Goal: Task Accomplishment & Management: Manage account settings

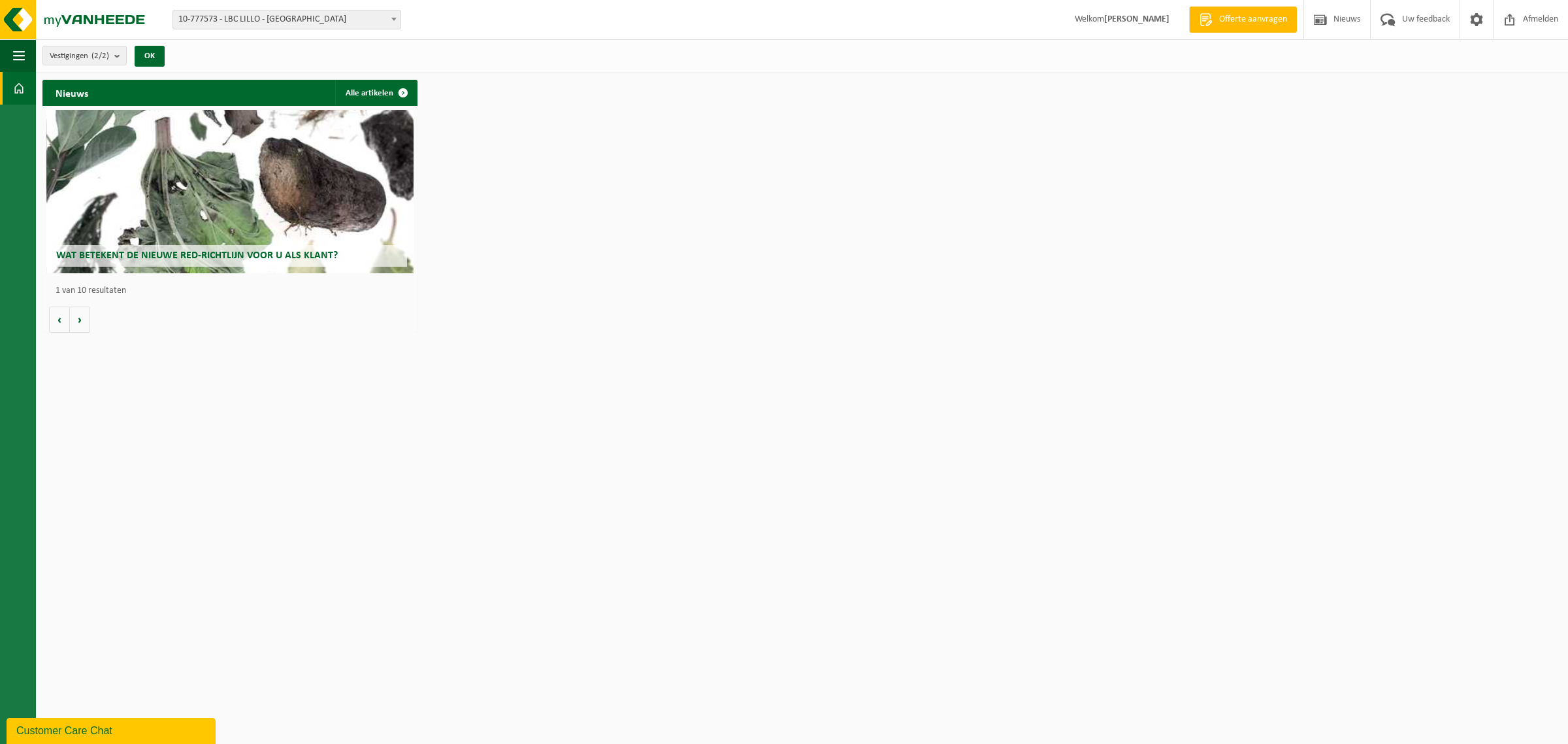
click at [272, 21] on span "10-777573 - LBC LILLO - [GEOGRAPHIC_DATA]" at bounding box center [287, 20] width 227 height 18
select select "14717"
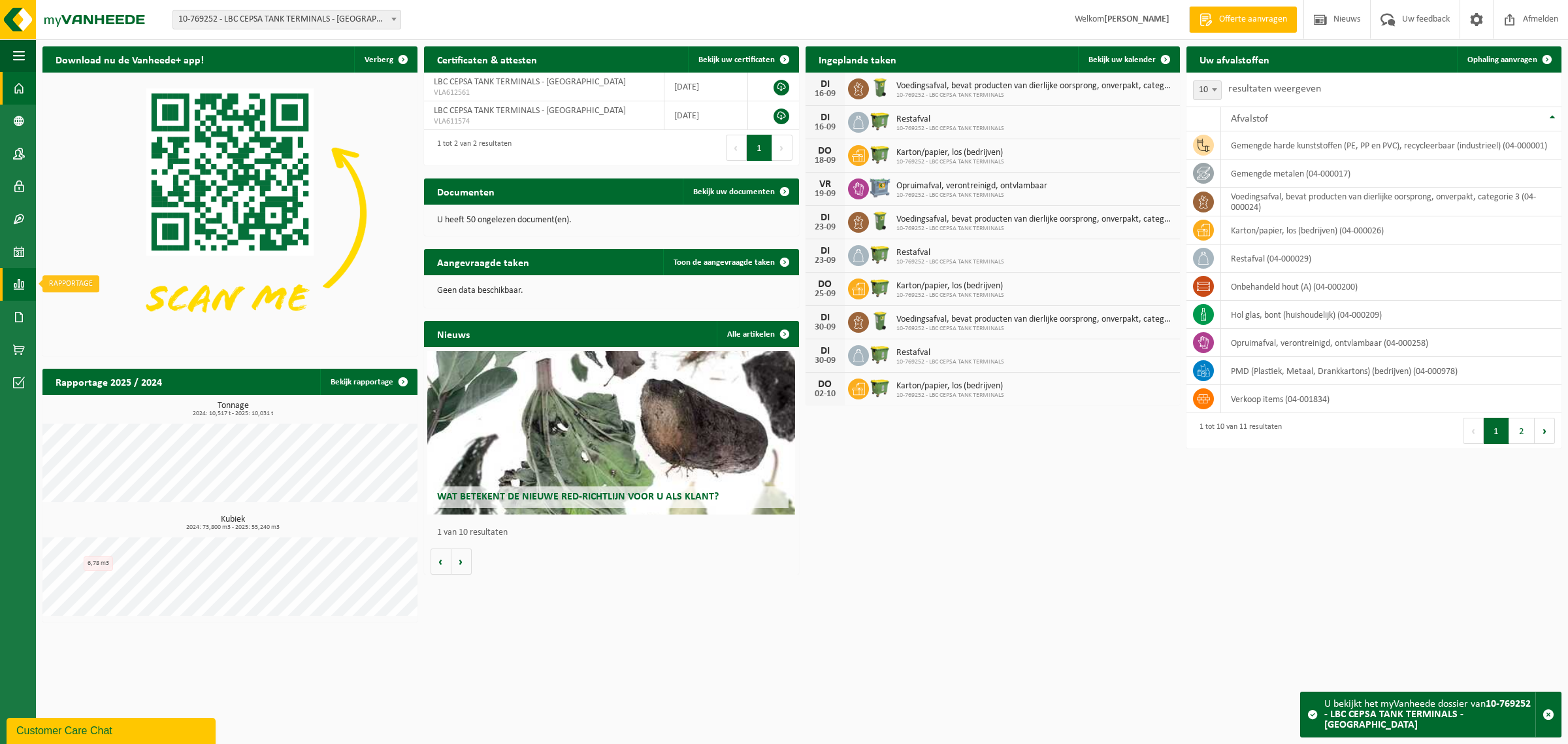
click at [13, 289] on span at bounding box center [18, 284] width 12 height 33
click at [121, 306] on span "In lijstvorm" at bounding box center [99, 312] width 45 height 25
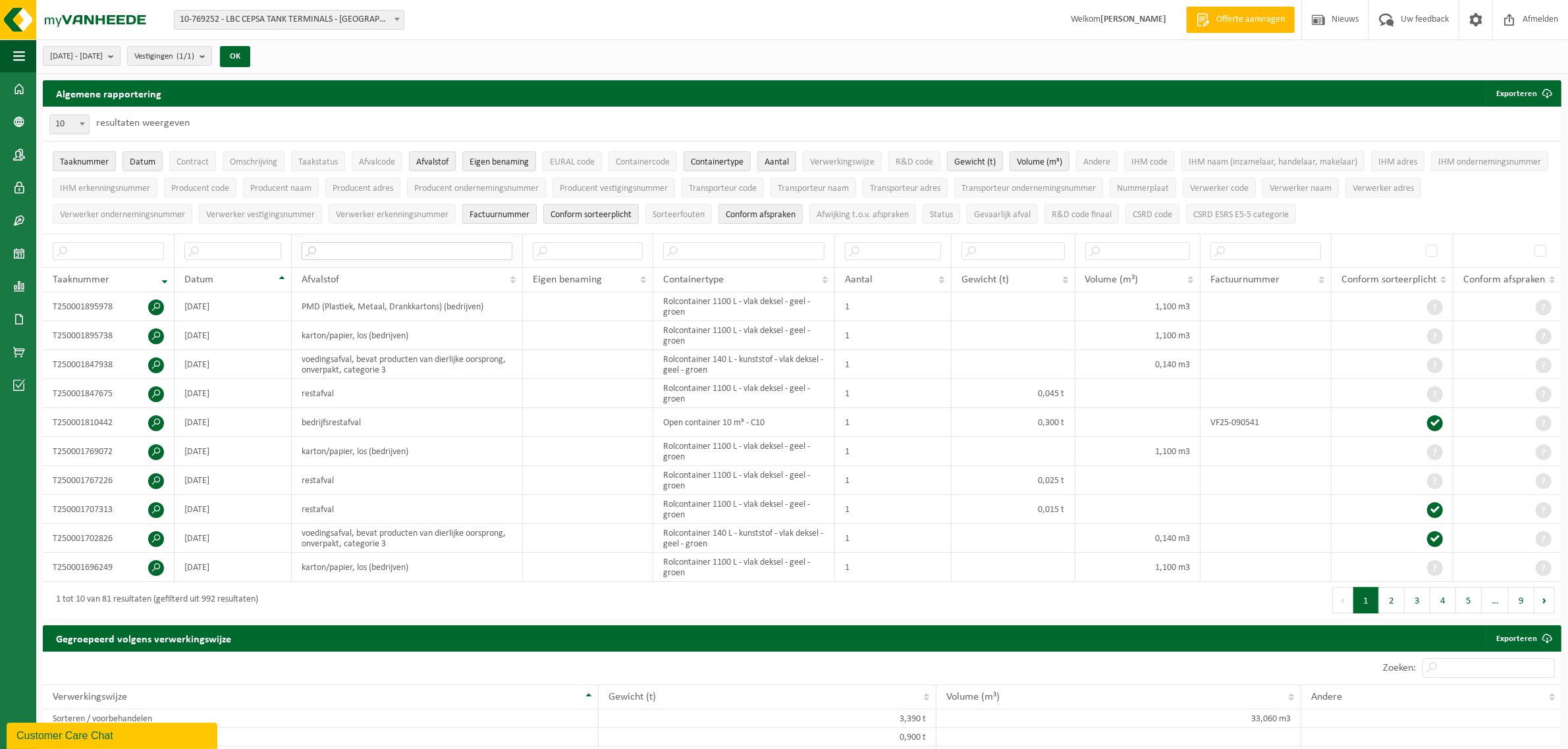
click at [342, 251] on input "text" at bounding box center [406, 251] width 210 height 18
type input "hout"
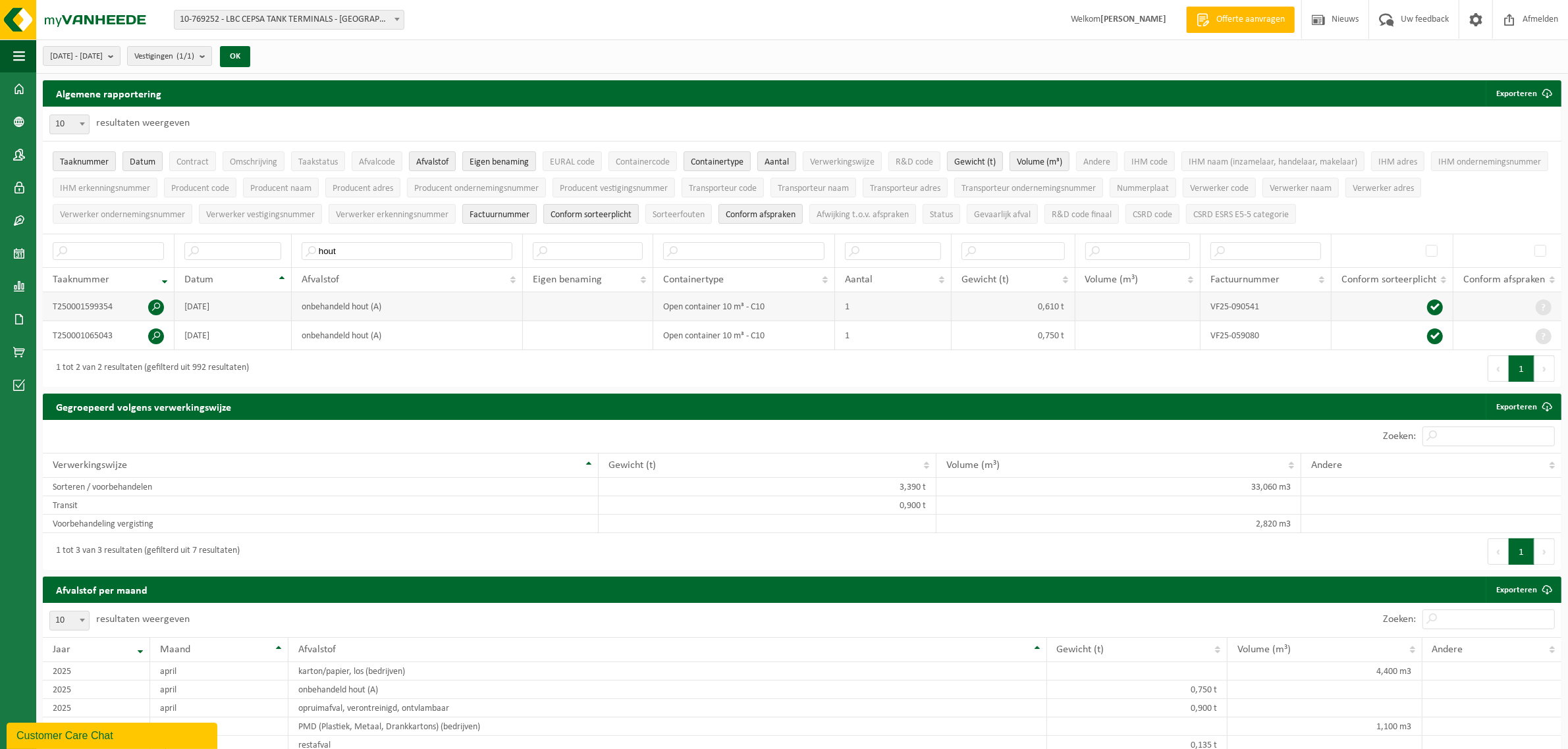
click at [150, 308] on span at bounding box center [156, 308] width 16 height 16
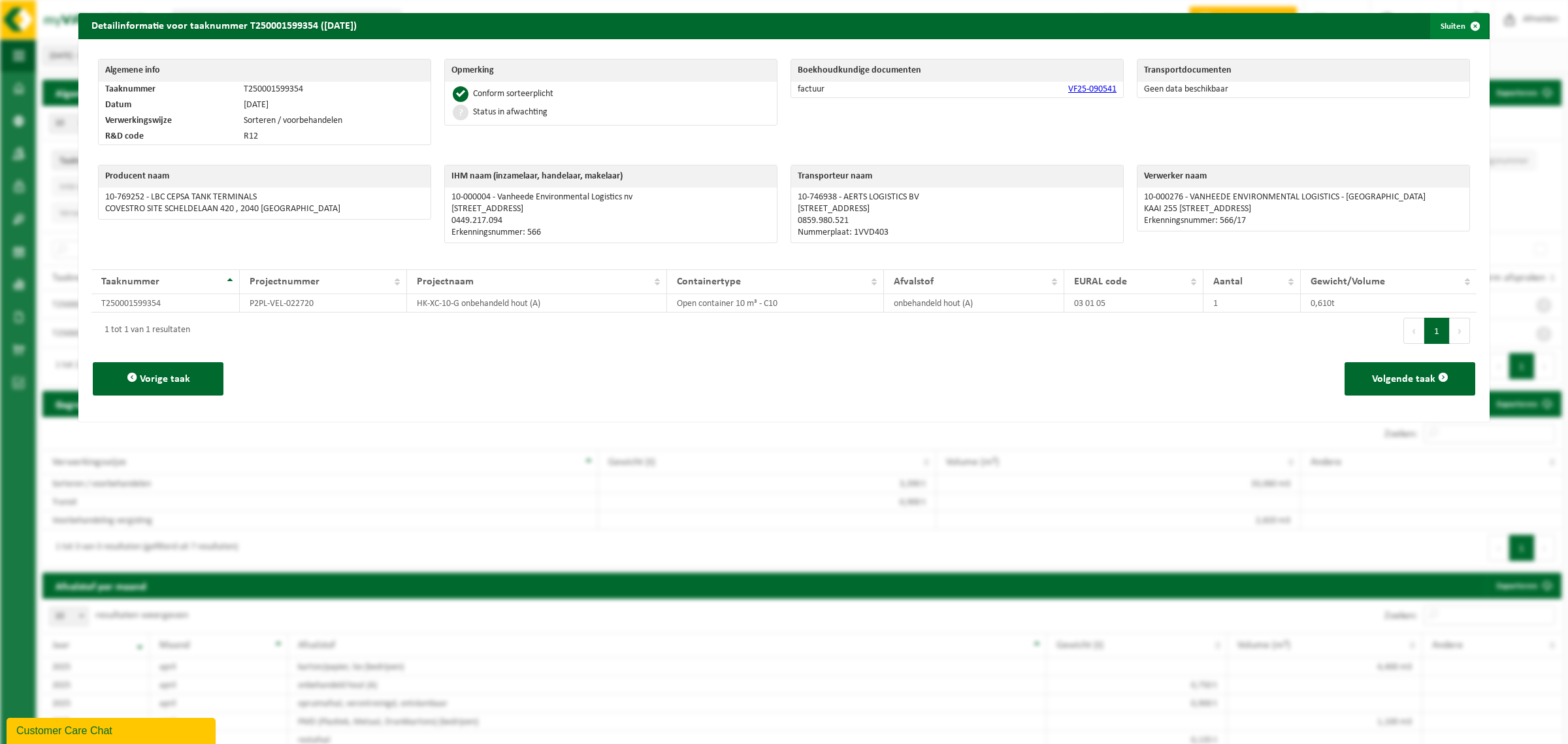
click at [1467, 26] on span "button" at bounding box center [1475, 26] width 26 height 26
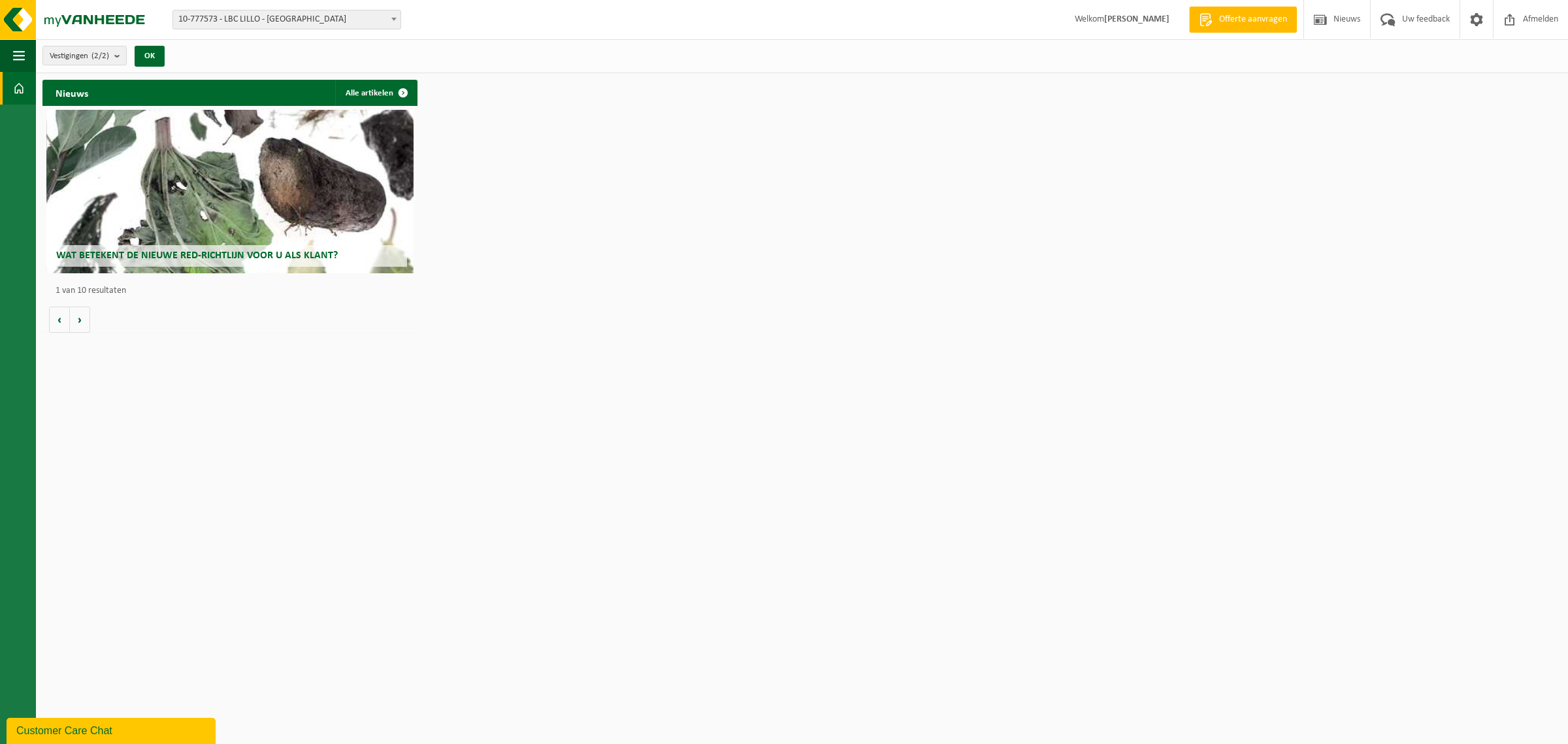
click at [307, 23] on span "10-777573 - LBC LILLO - [GEOGRAPHIC_DATA]" at bounding box center [287, 20] width 227 height 18
select select "14717"
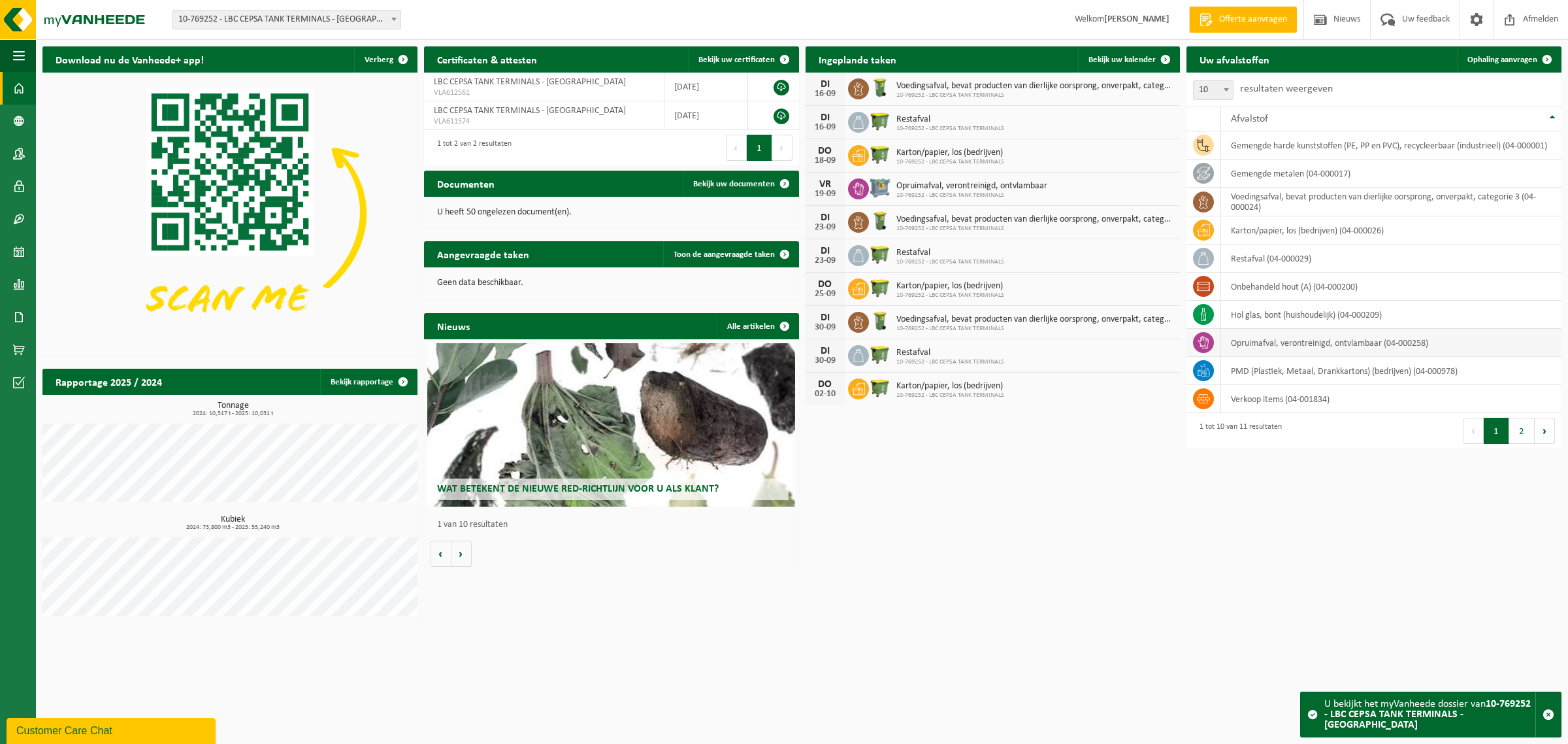
click at [1209, 345] on icon at bounding box center [1204, 343] width 13 height 13
click at [1329, 347] on td "opruimafval, verontreinigd, ontvlambaar (04-000258)" at bounding box center [1391, 343] width 340 height 28
click at [1496, 60] on span "Ophaling aanvragen" at bounding box center [1502, 60] width 70 height 9
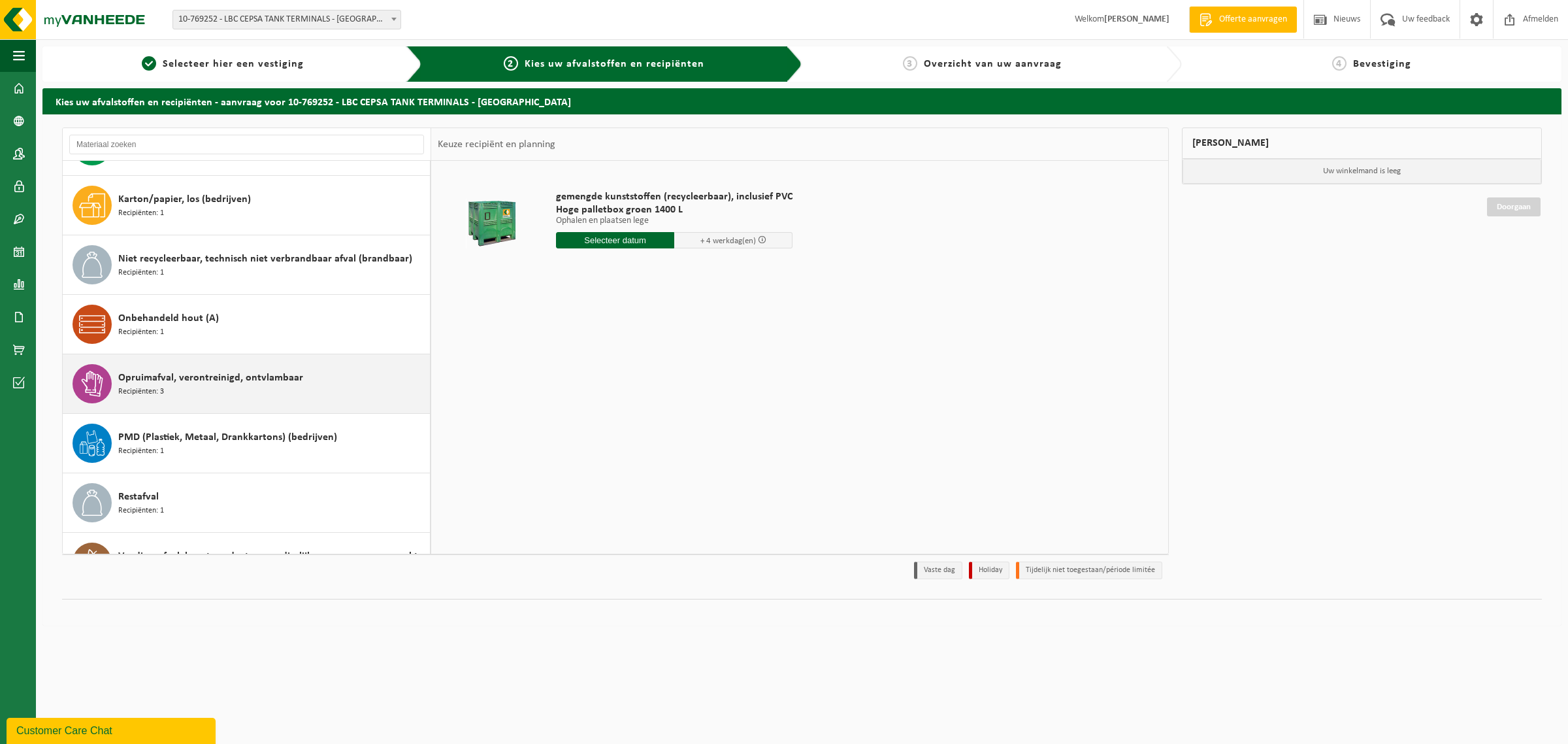
click at [144, 393] on span "Recipiënten: 3" at bounding box center [141, 392] width 45 height 12
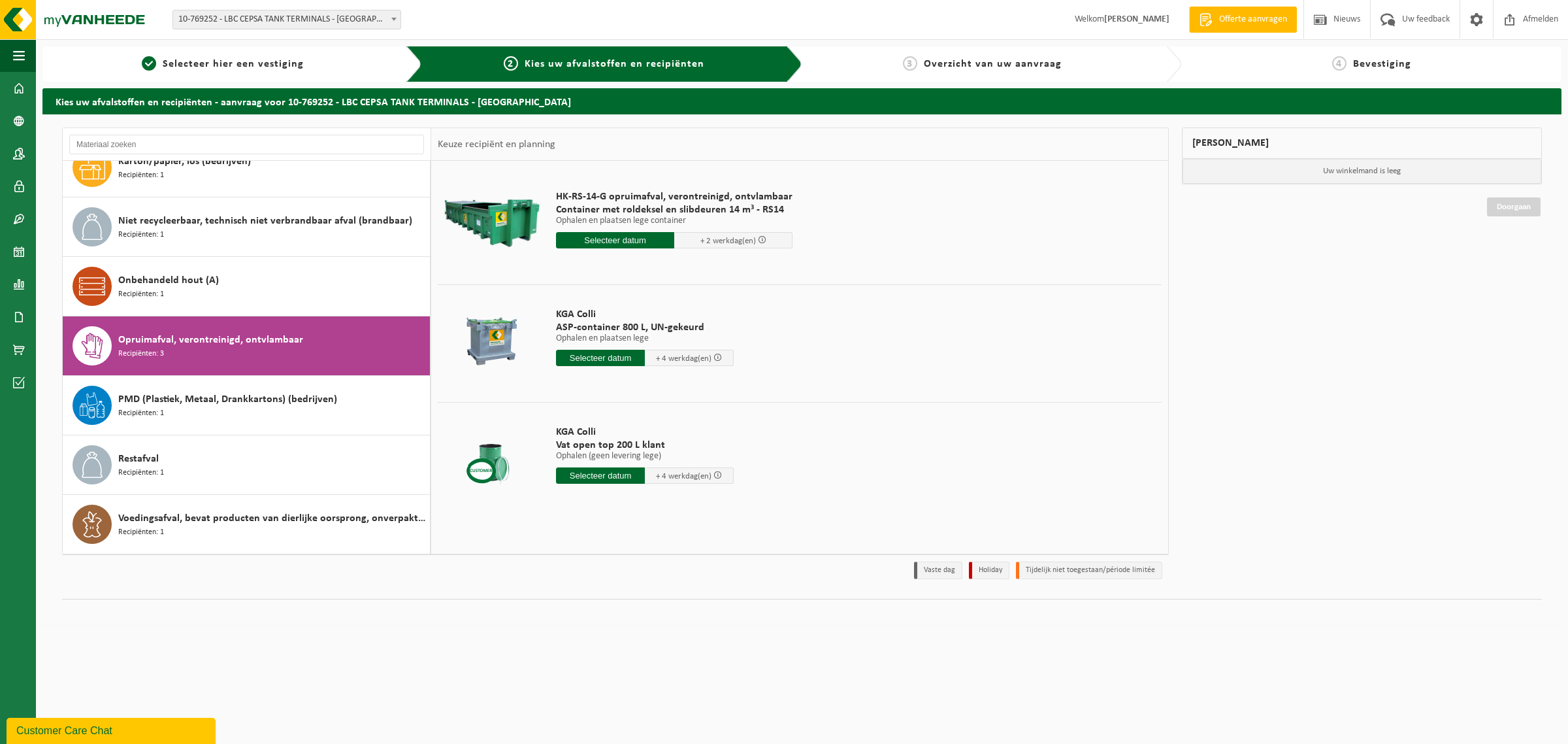
click at [582, 360] on input "text" at bounding box center [600, 357] width 89 height 16
click at [653, 473] on div "19" at bounding box center [660, 474] width 23 height 21
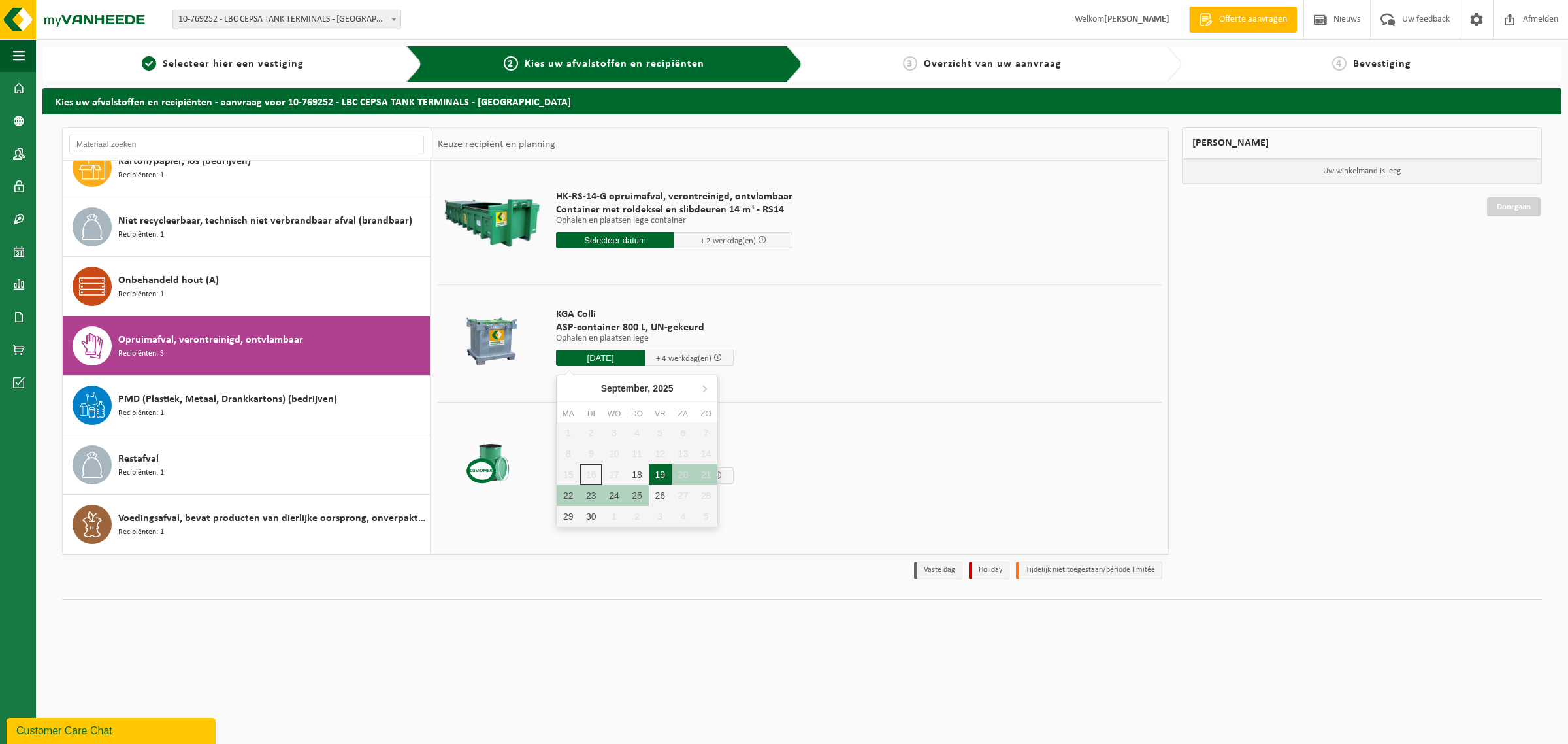
type input "Van 2025-09-19"
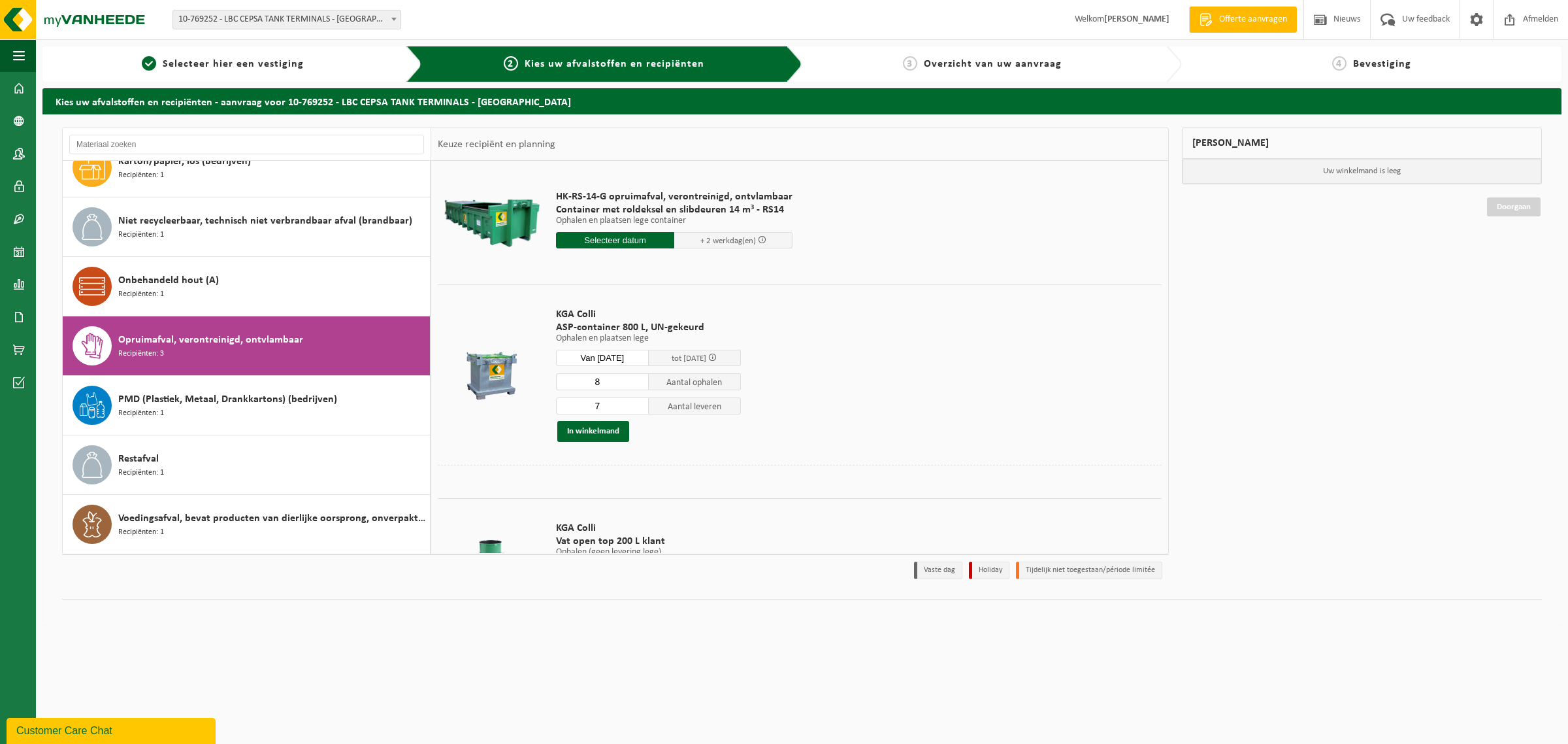
click at [637, 378] on input "8" at bounding box center [602, 382] width 93 height 17
click at [639, 386] on input "7" at bounding box center [602, 382] width 93 height 17
click at [641, 386] on input "6" at bounding box center [602, 382] width 93 height 17
type input "5"
click at [641, 386] on input "5" at bounding box center [602, 382] width 93 height 17
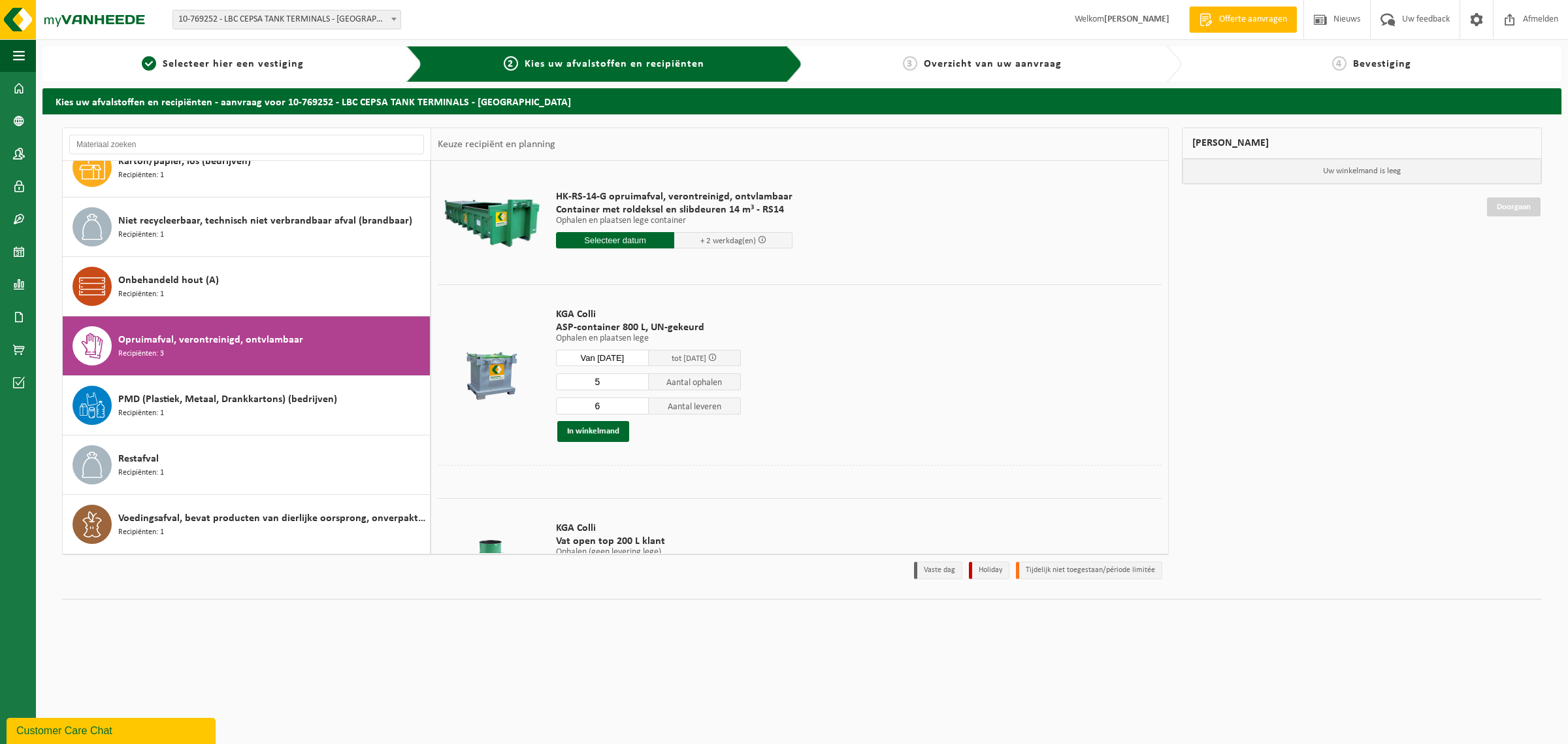
click at [642, 409] on input "6" at bounding box center [602, 406] width 93 height 17
type input "5"
click at [642, 409] on input "5" at bounding box center [602, 406] width 93 height 17
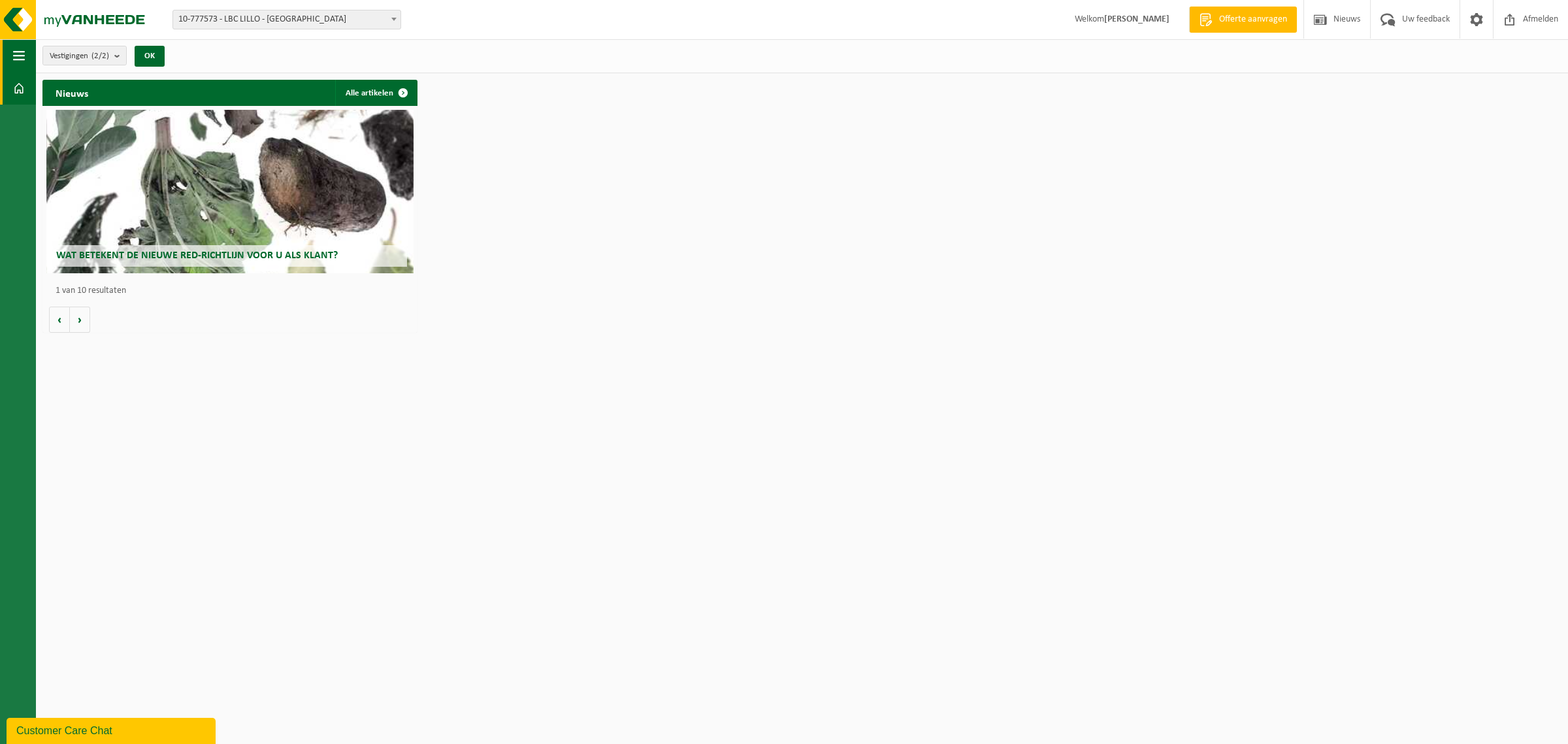
click at [20, 54] on span "button" at bounding box center [18, 55] width 12 height 33
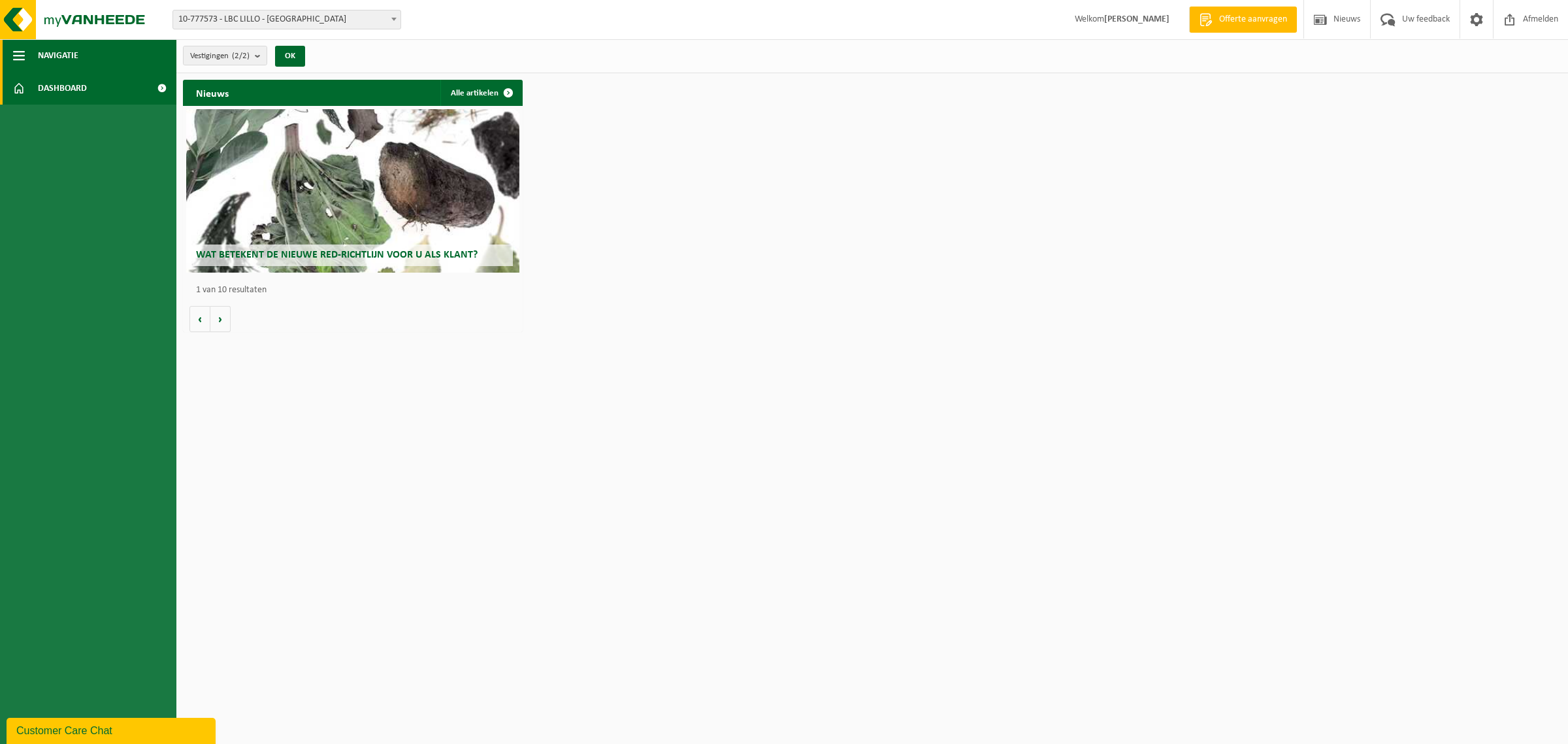
click at [43, 50] on span "Navigatie" at bounding box center [58, 55] width 40 height 33
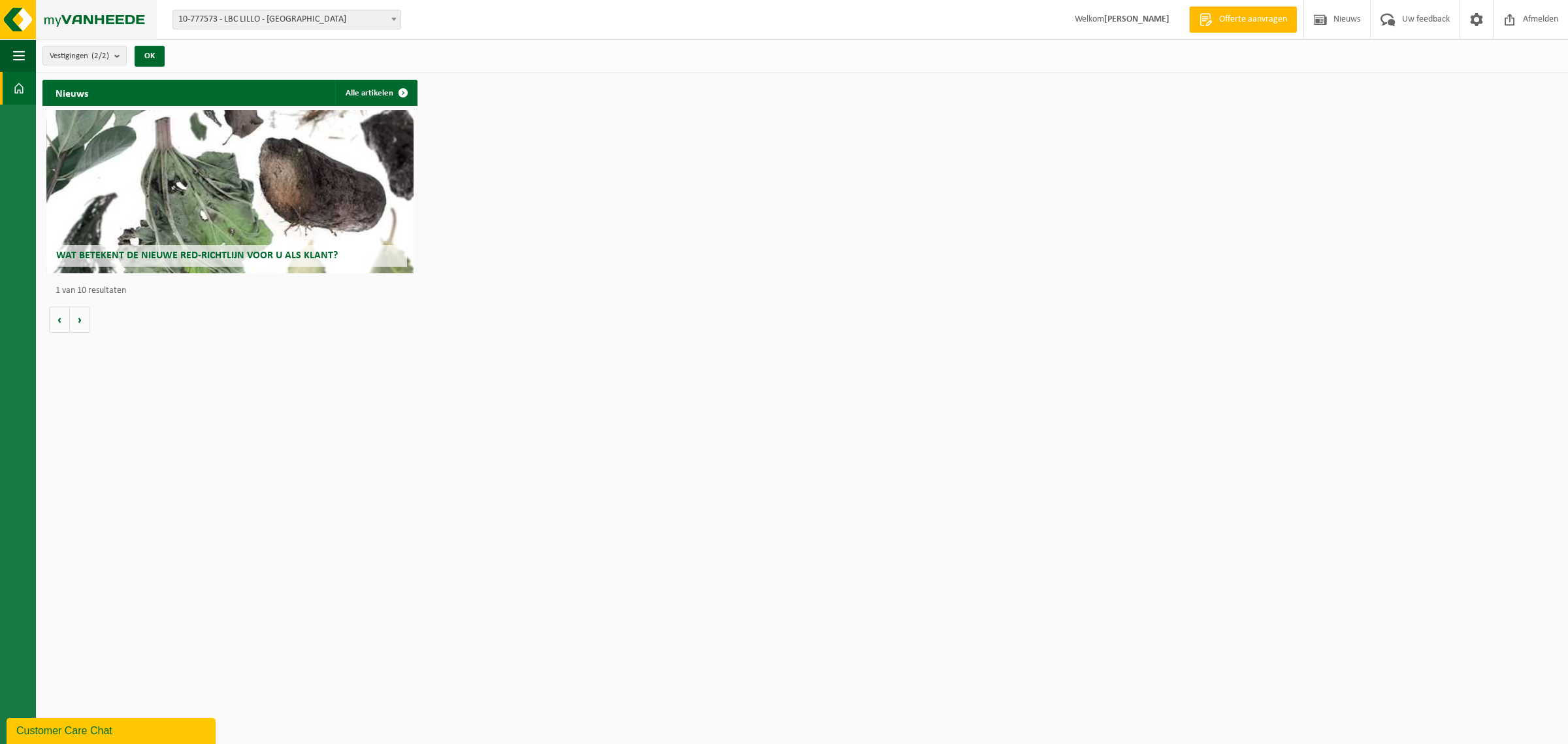
click at [15, 20] on img at bounding box center [78, 19] width 157 height 39
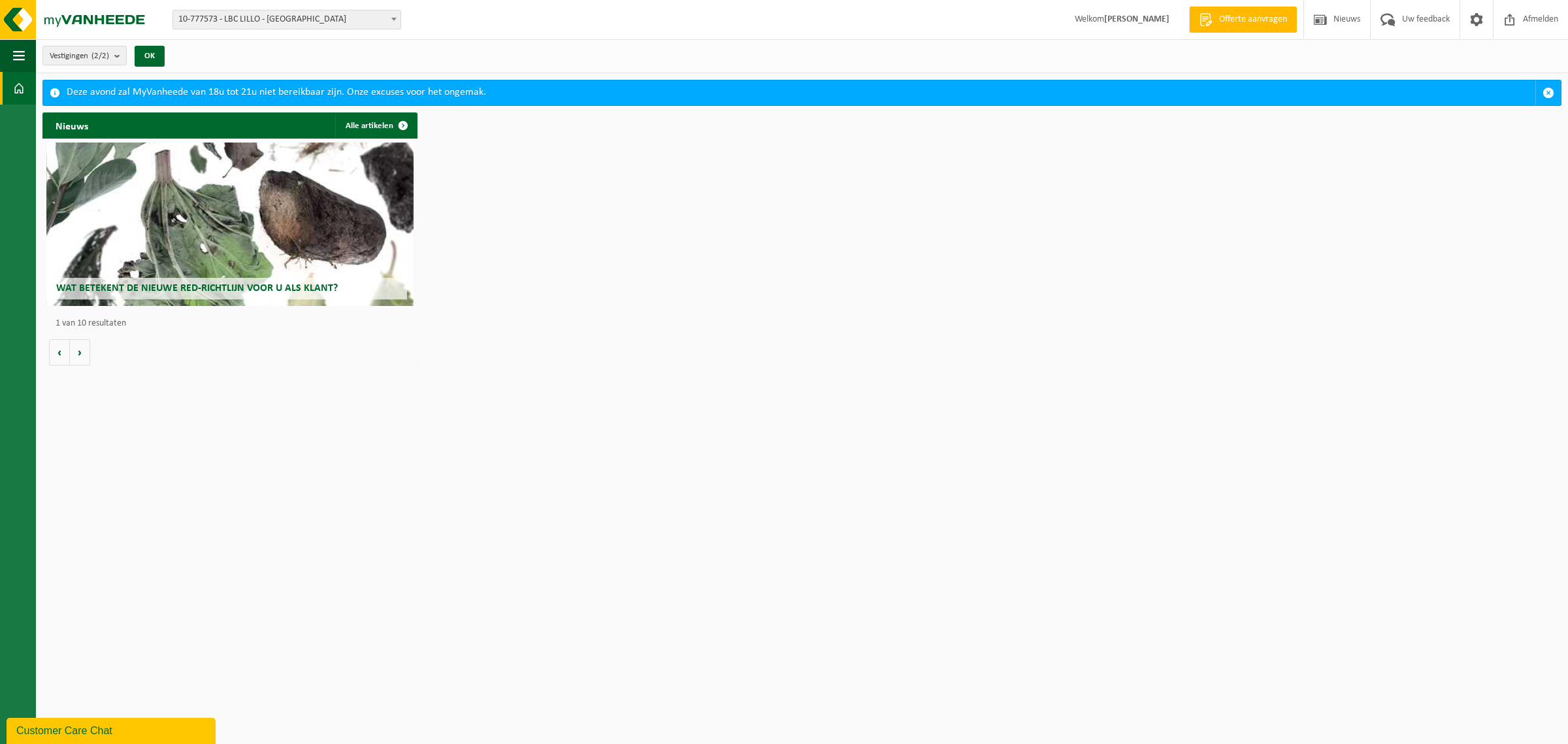
click at [822, 433] on html "Vestiging: 10-777573 - LBC LILLO - ANTWERPEN 10-769252 - LBC CEPSA TANK TERMINA…" at bounding box center [784, 372] width 1568 height 744
click at [23, 86] on span at bounding box center [18, 88] width 12 height 33
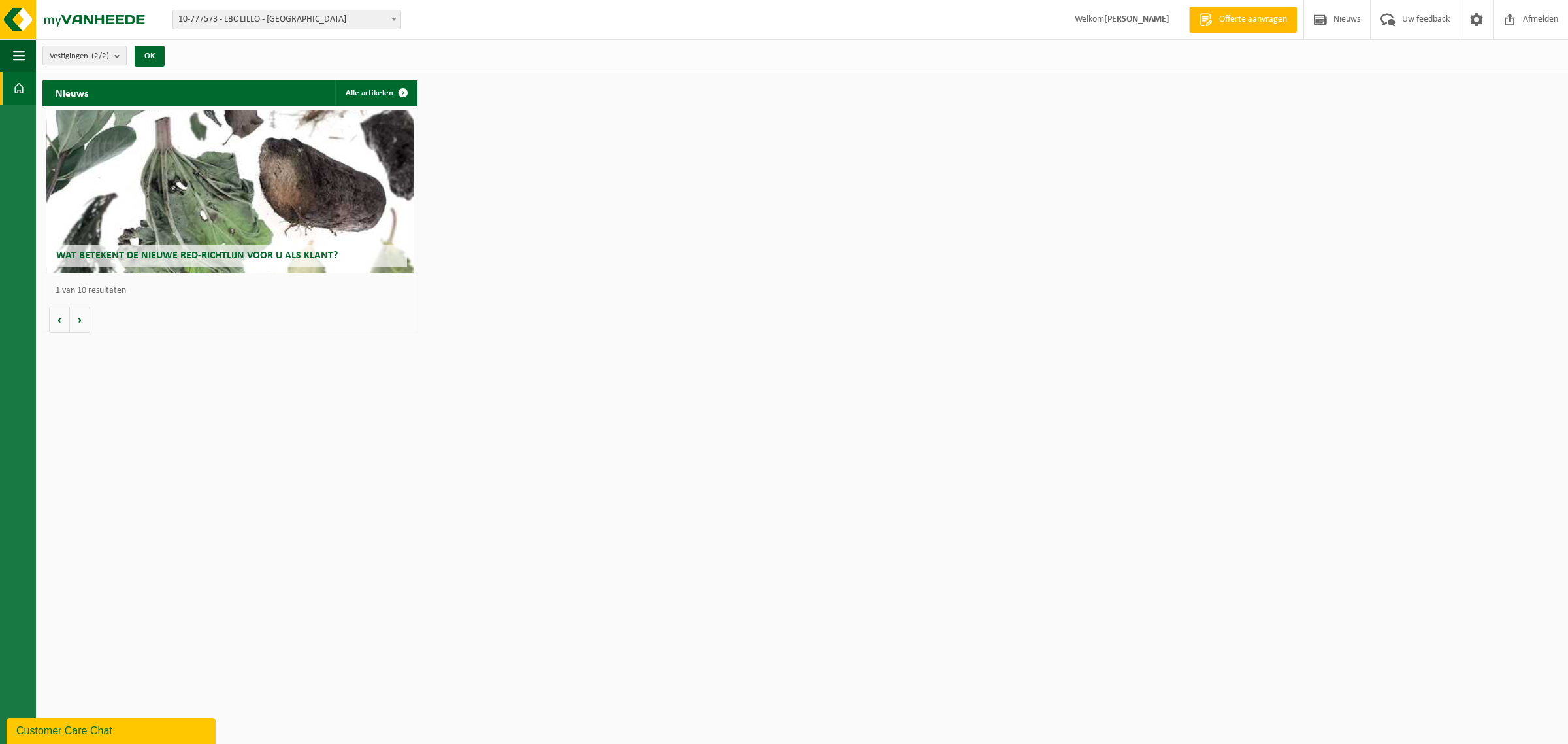
click at [14, 86] on span at bounding box center [18, 88] width 12 height 33
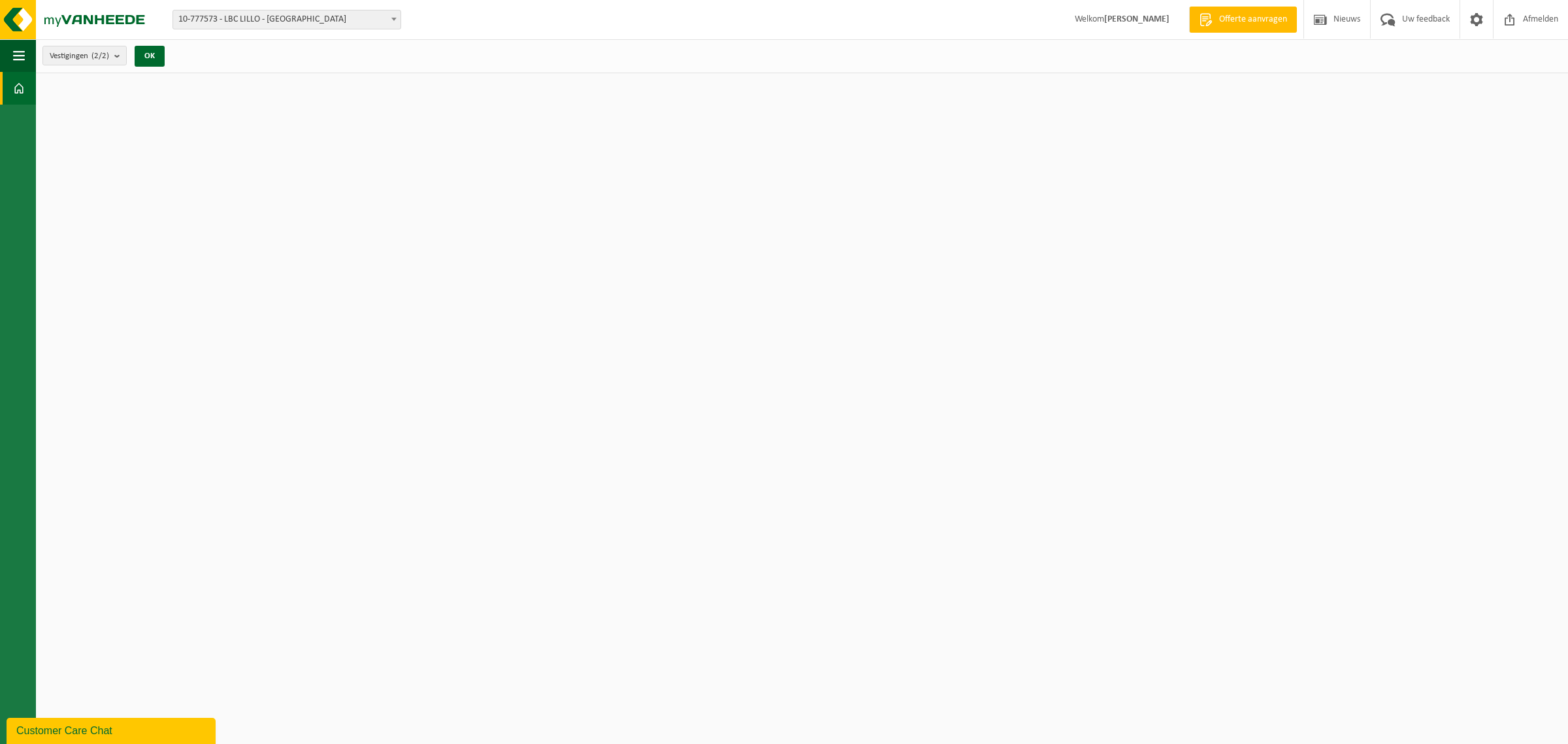
click at [256, 18] on span "10-777573 - LBC LILLO - [GEOGRAPHIC_DATA]" at bounding box center [287, 20] width 227 height 18
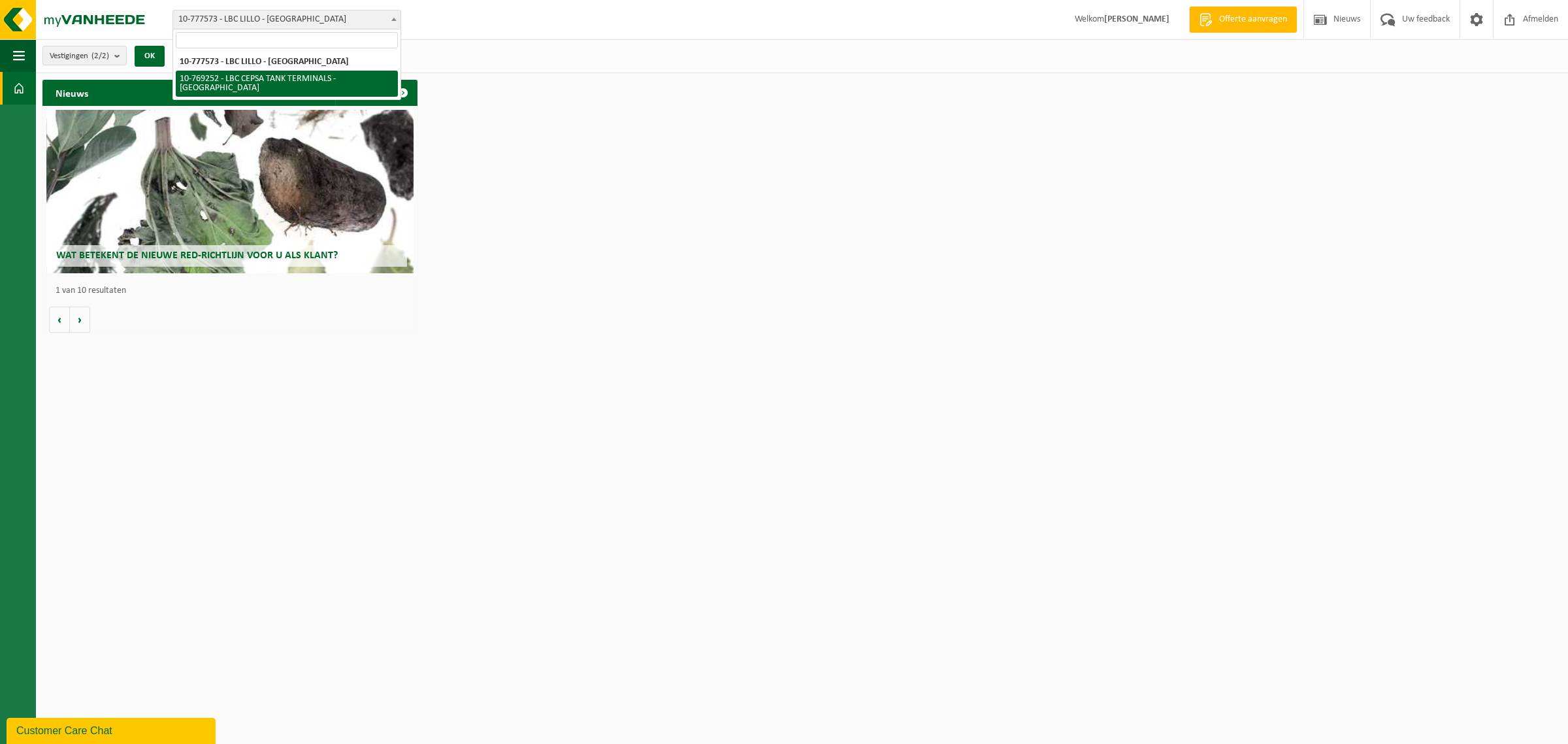
select select "14717"
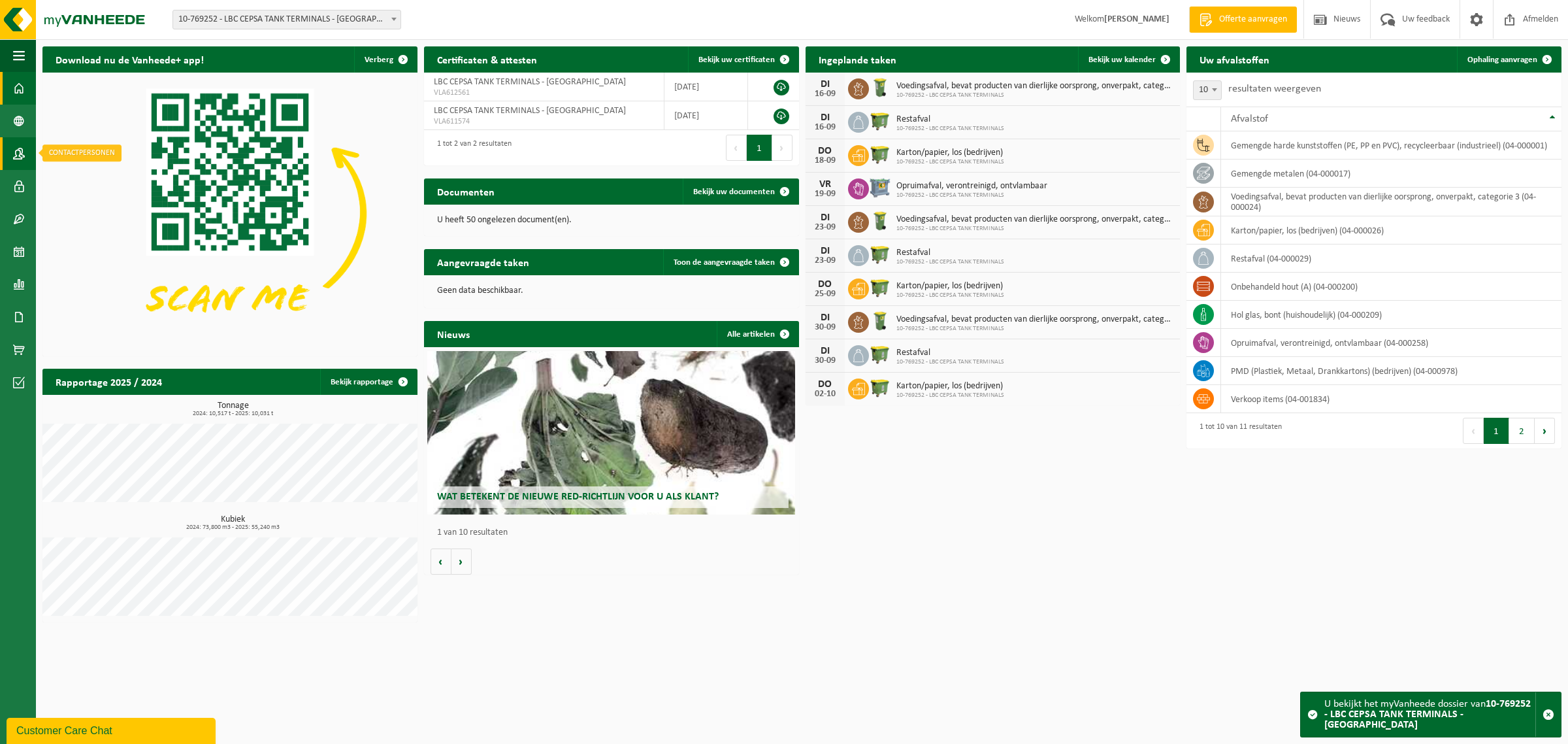
click at [20, 146] on span at bounding box center [18, 153] width 12 height 33
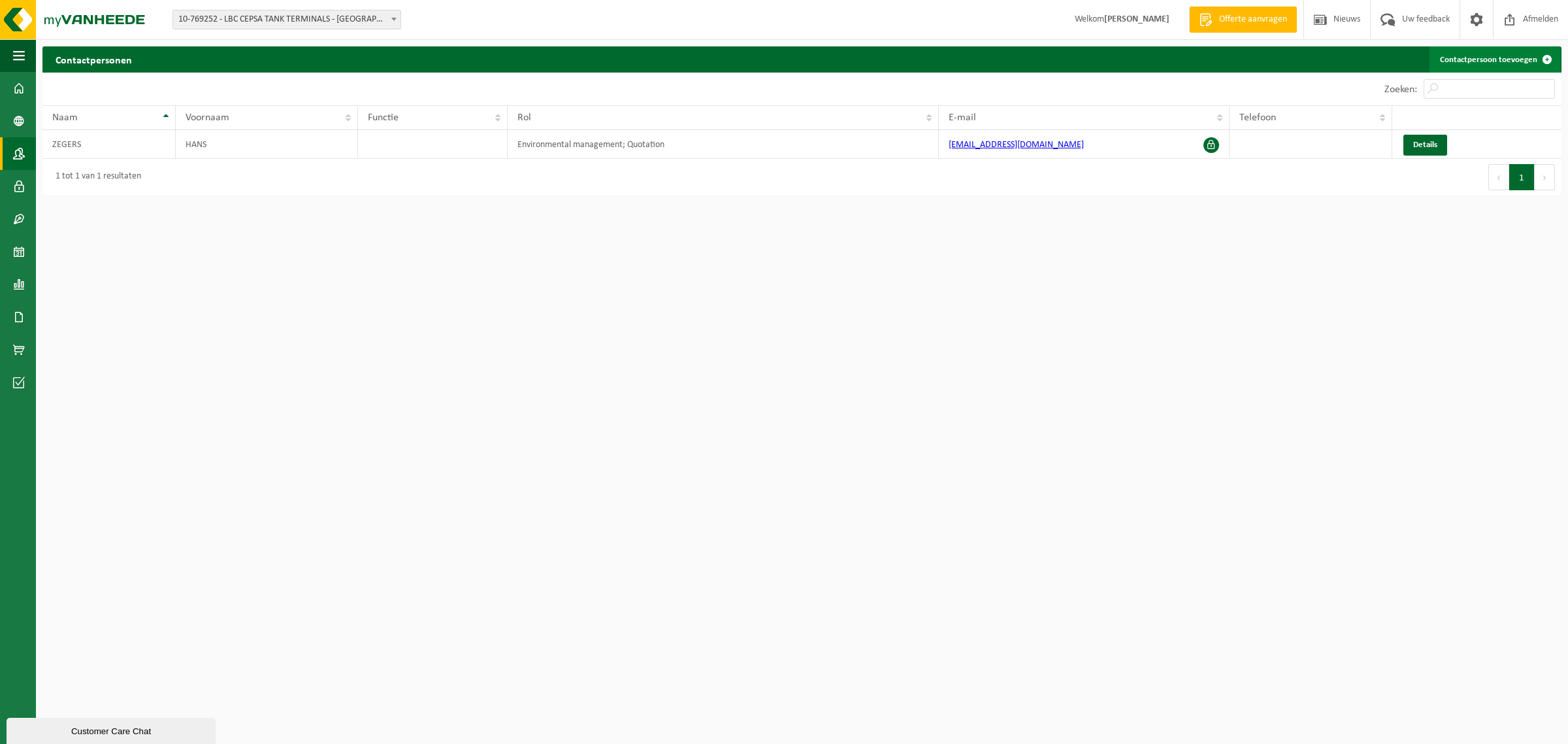
click at [1503, 59] on link "Contactpersoon toevoegen" at bounding box center [1495, 59] width 131 height 26
click at [18, 55] on span "button" at bounding box center [18, 55] width 12 height 33
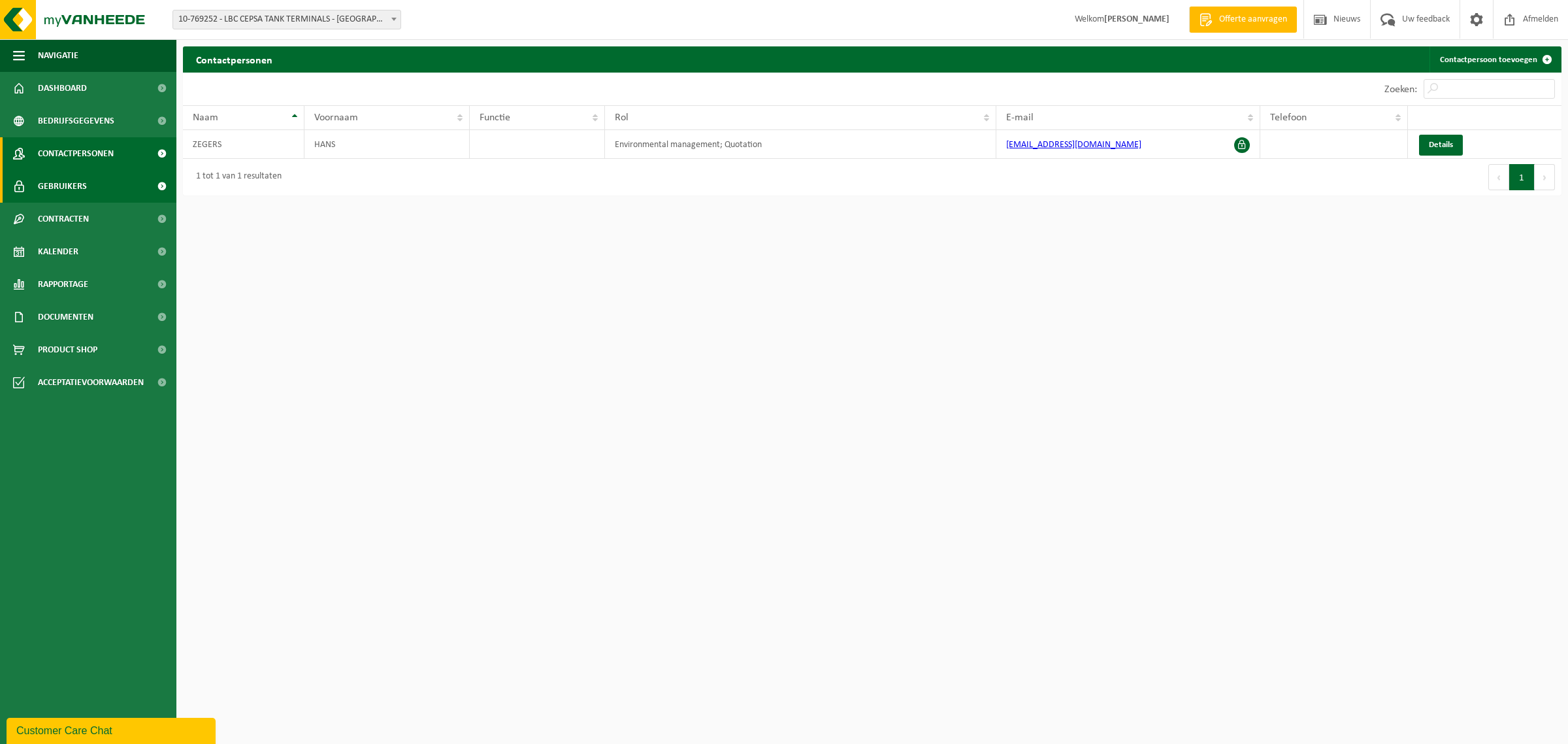
click at [56, 182] on span "Gebruikers" at bounding box center [62, 186] width 49 height 33
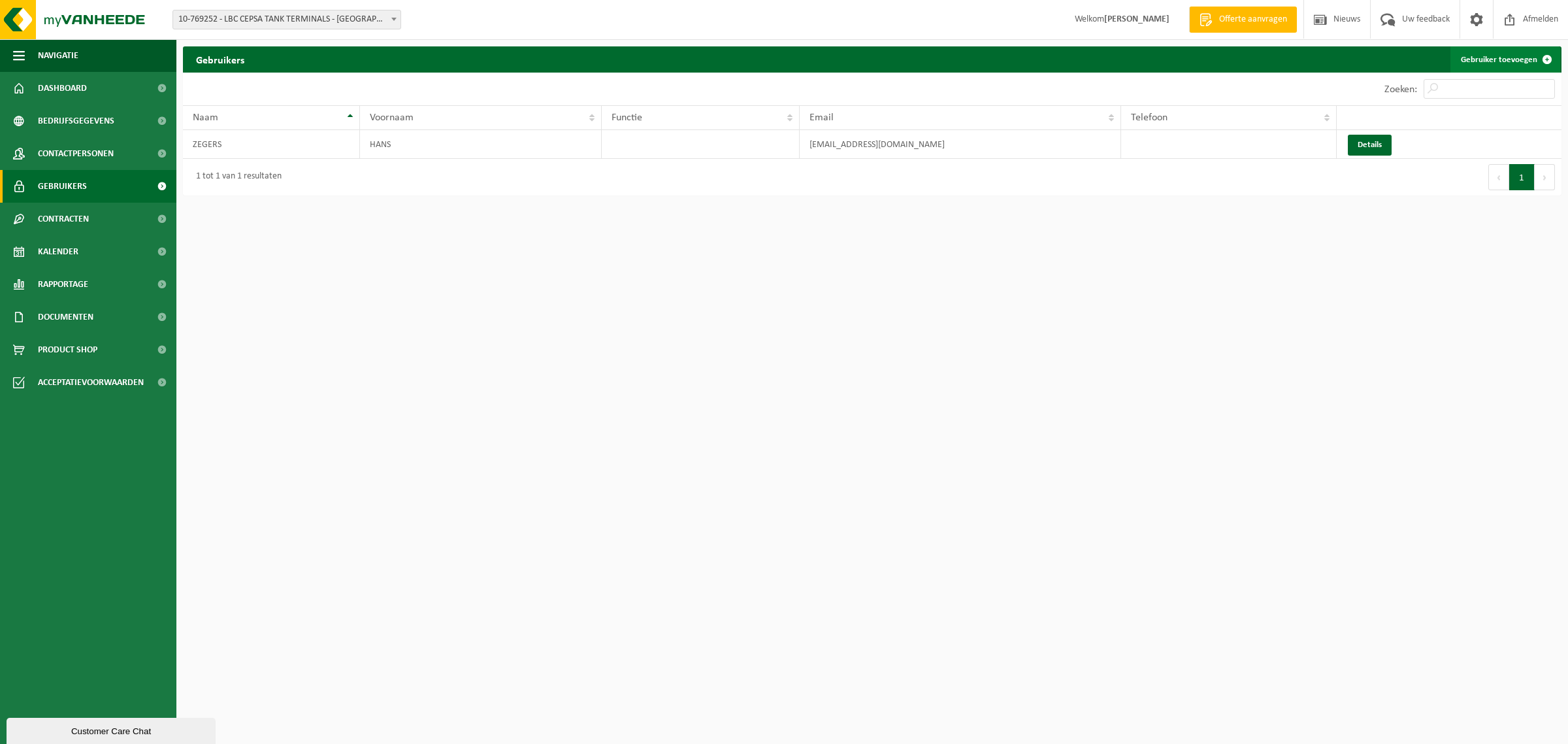
click at [1500, 58] on link "Gebruiker toevoegen" at bounding box center [1506, 59] width 110 height 26
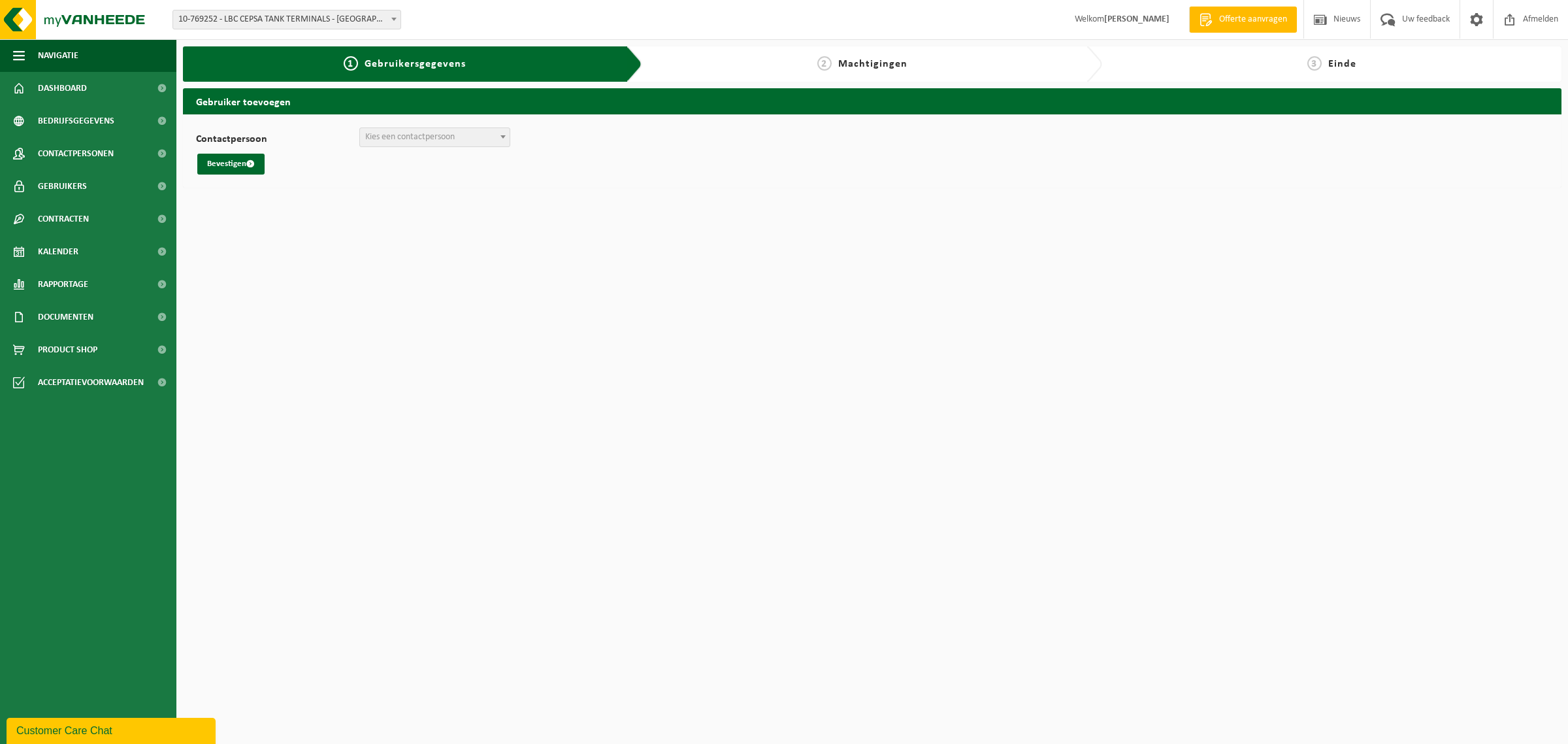
click at [391, 137] on span "Kies een contactpersoon" at bounding box center [410, 137] width 89 height 10
click at [214, 164] on button "Bevestigen" at bounding box center [231, 163] width 67 height 21
click at [415, 132] on span "Kies een contactpersoon" at bounding box center [410, 137] width 89 height 10
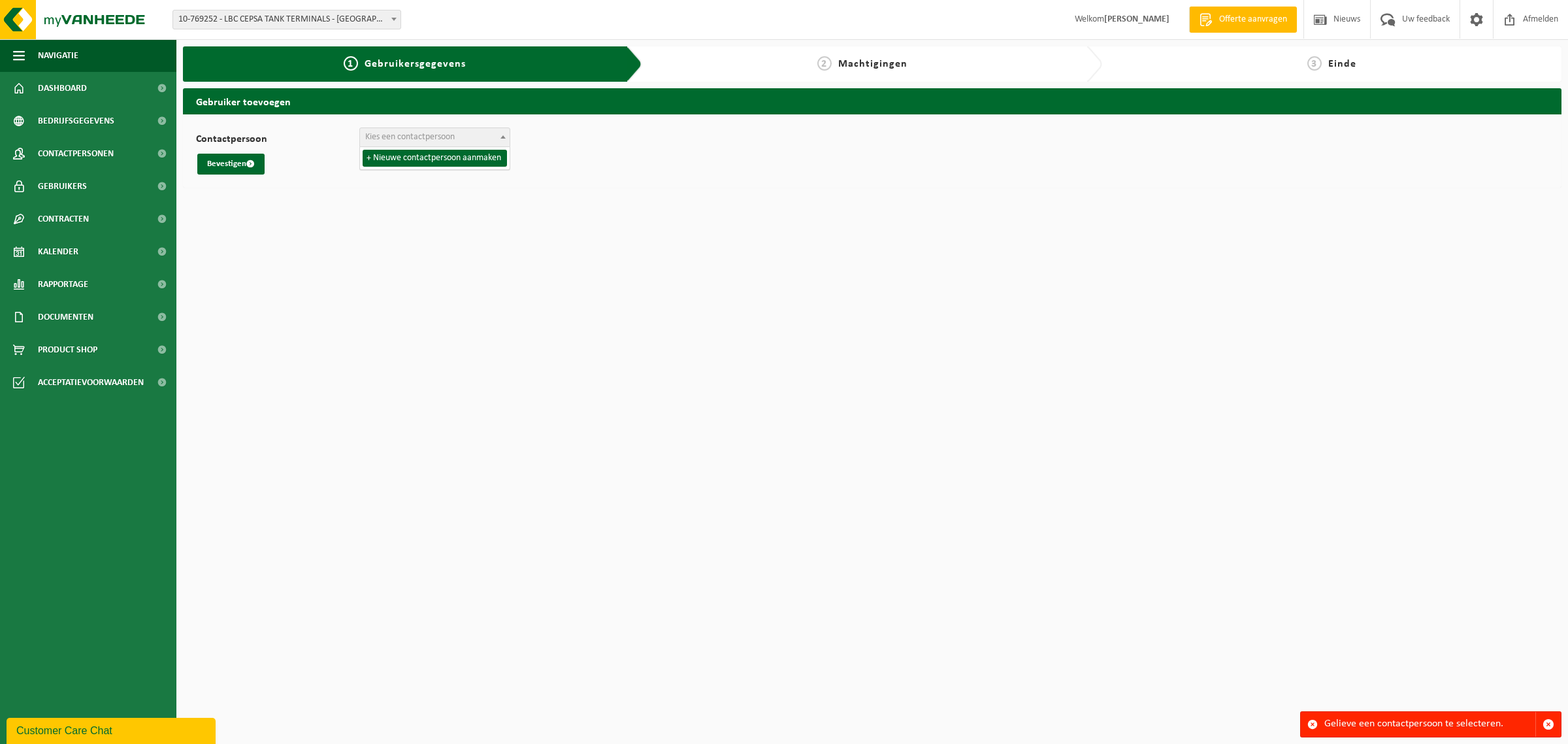
select select "0"
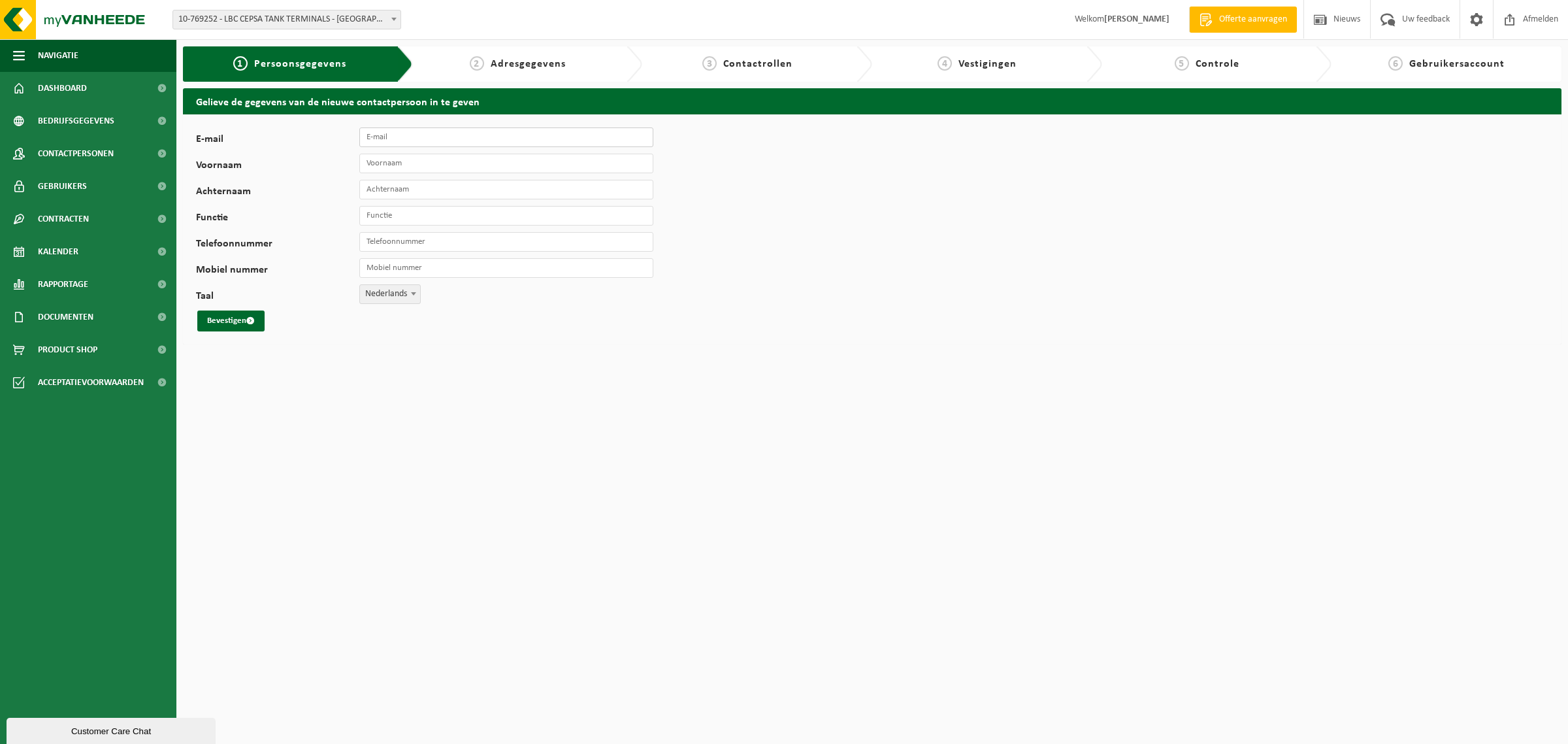
click at [410, 139] on input "E-mail" at bounding box center [506, 137] width 294 height 20
type input "[EMAIL_ADDRESS][DOMAIN_NAME]"
click at [403, 159] on input "Voornaam" at bounding box center [506, 163] width 294 height 20
type input "Senne"
type input "Vanmarcke"
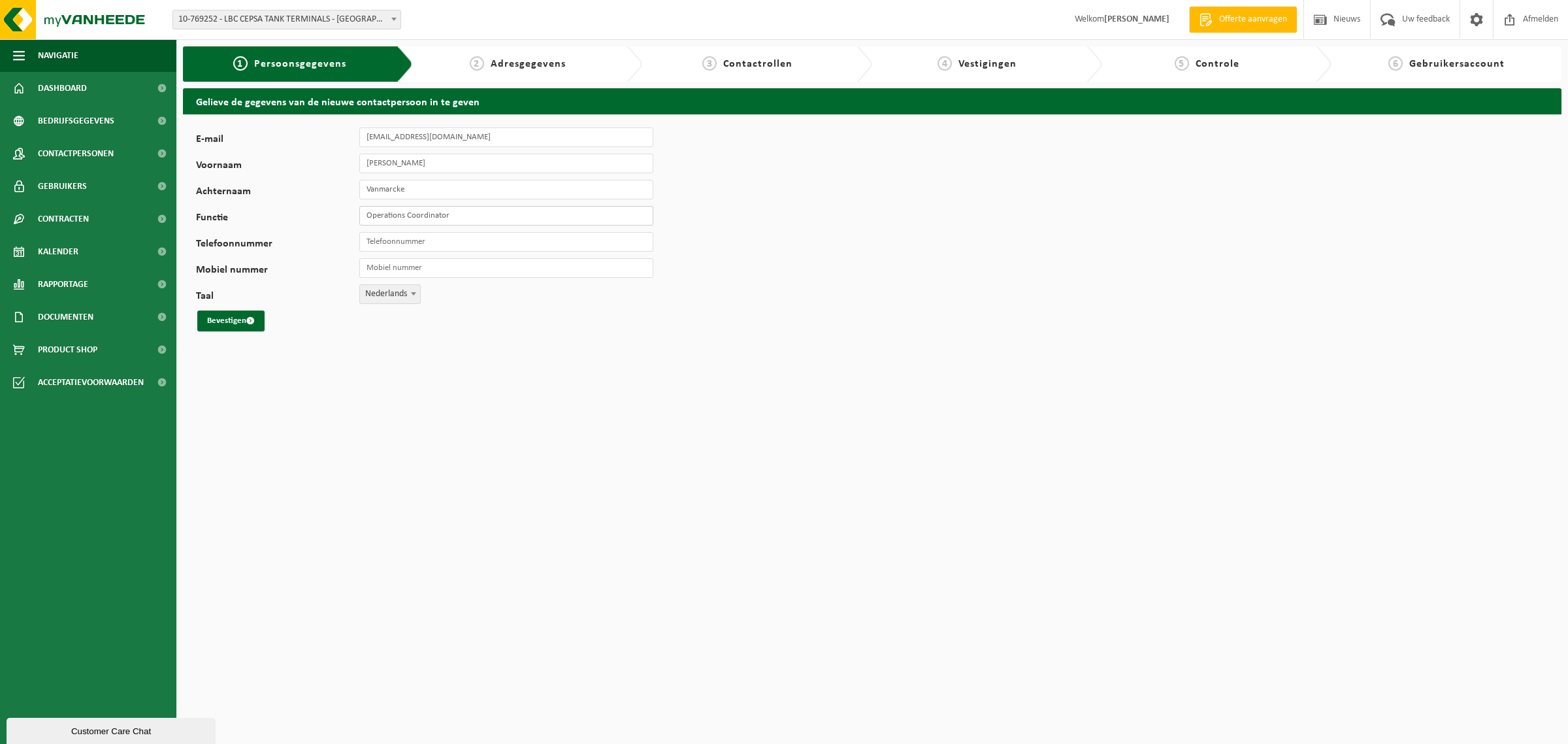
type input "Operations Coordinator"
click at [420, 246] on input "Telefoonnummer" at bounding box center [506, 242] width 294 height 20
click at [246, 322] on span "submit" at bounding box center [251, 320] width 9 height 9
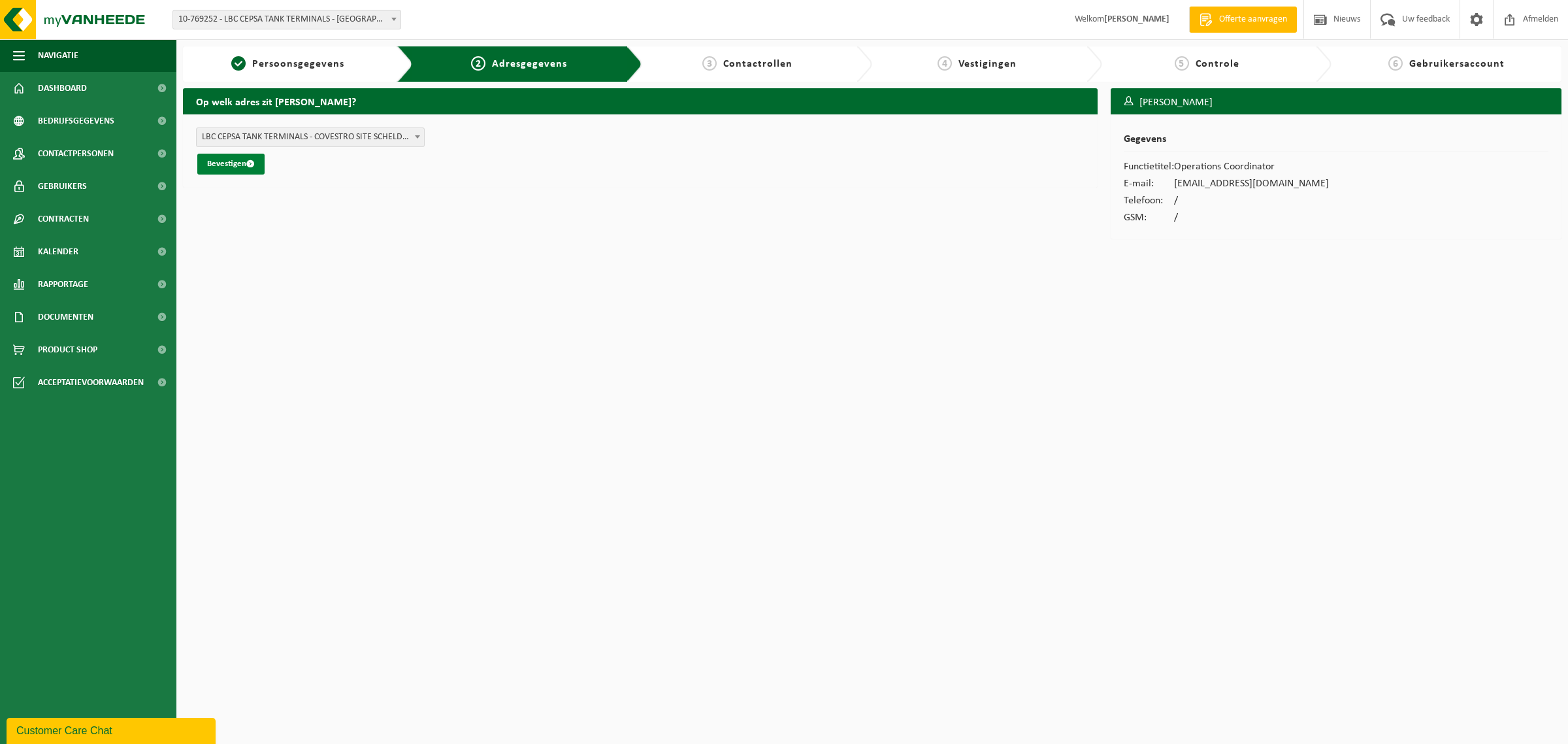
click at [242, 164] on button "Bevestigen" at bounding box center [231, 163] width 67 height 21
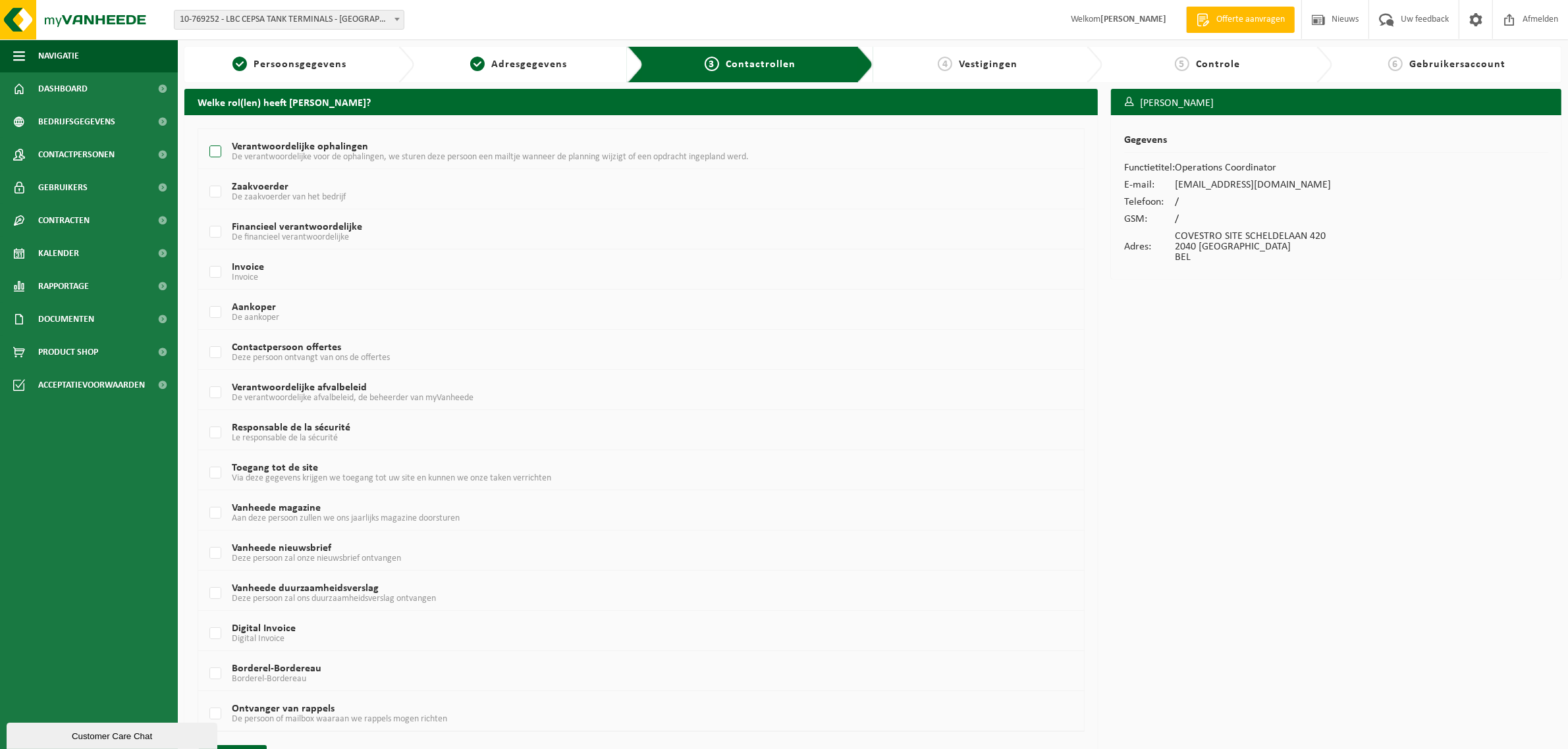
click at [218, 152] on label "Verantwoordelijke ophalingen De verantwoordelijke voor de ophalingen, we sturen…" at bounding box center [603, 152] width 792 height 20
click at [205, 136] on input "Verantwoordelijke ophalingen De verantwoordelijke voor de ophalingen, we sturen…" at bounding box center [204, 135] width 1 height 1
checkbox input "true"
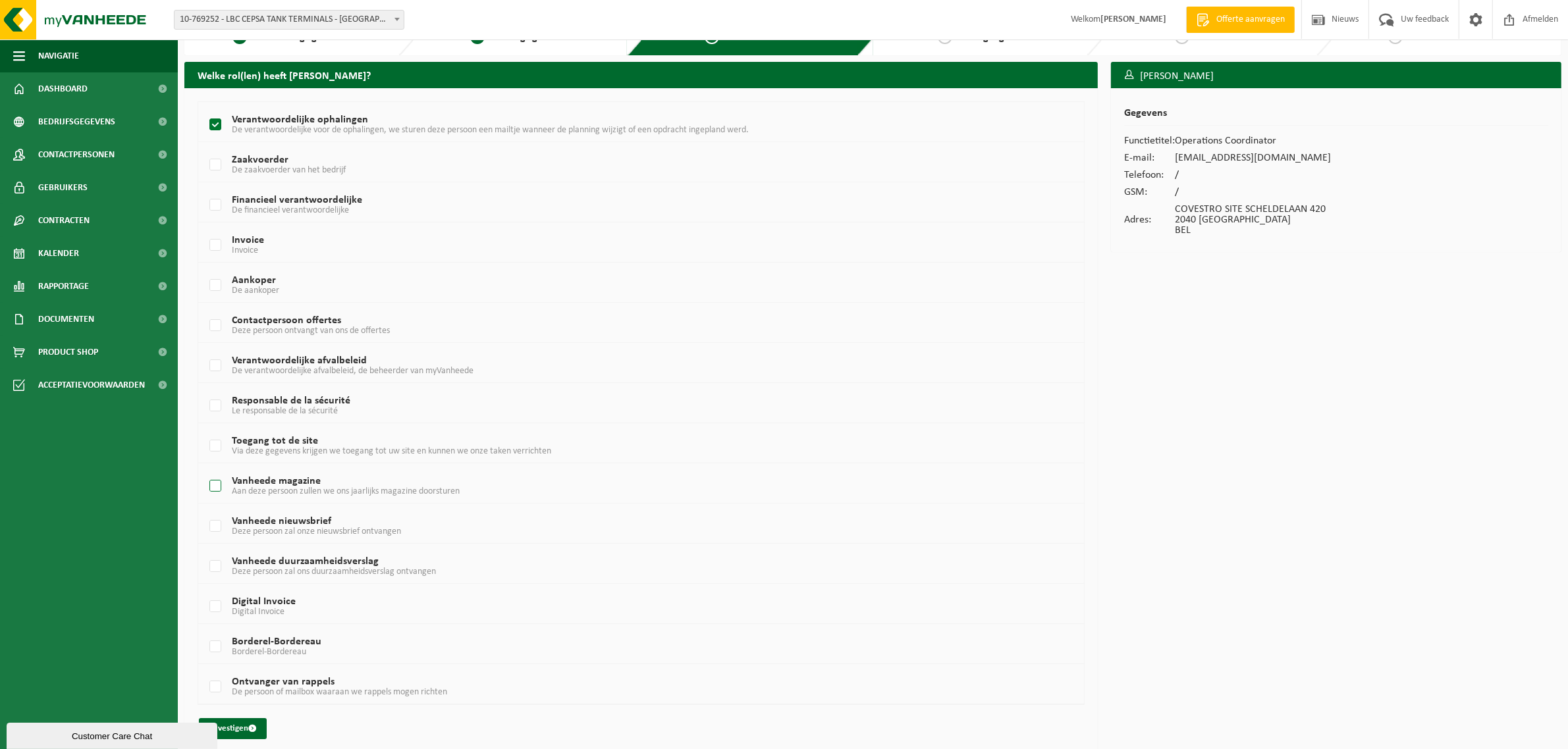
scroll to position [39, 0]
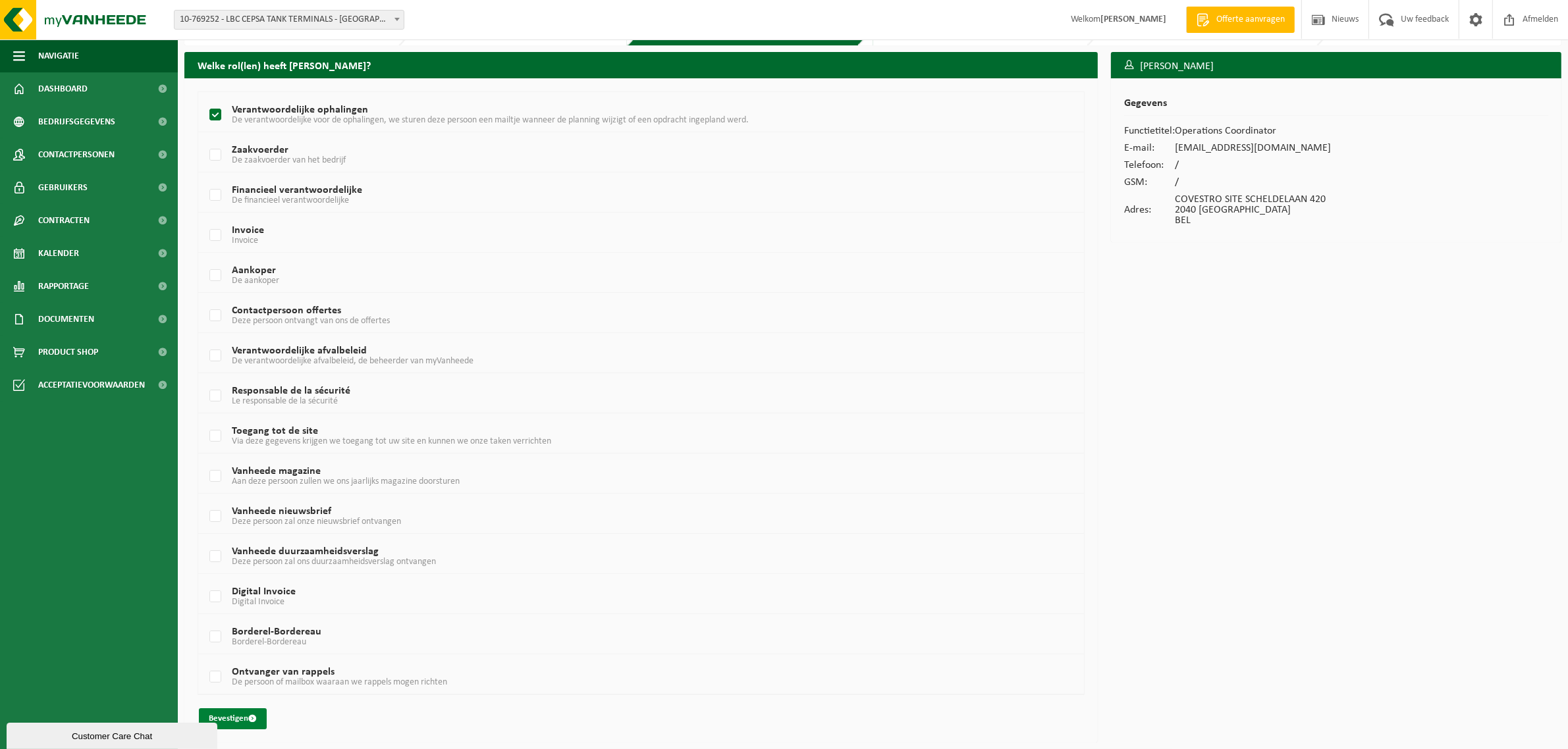
click at [239, 720] on button "Bevestigen" at bounding box center [233, 718] width 68 height 21
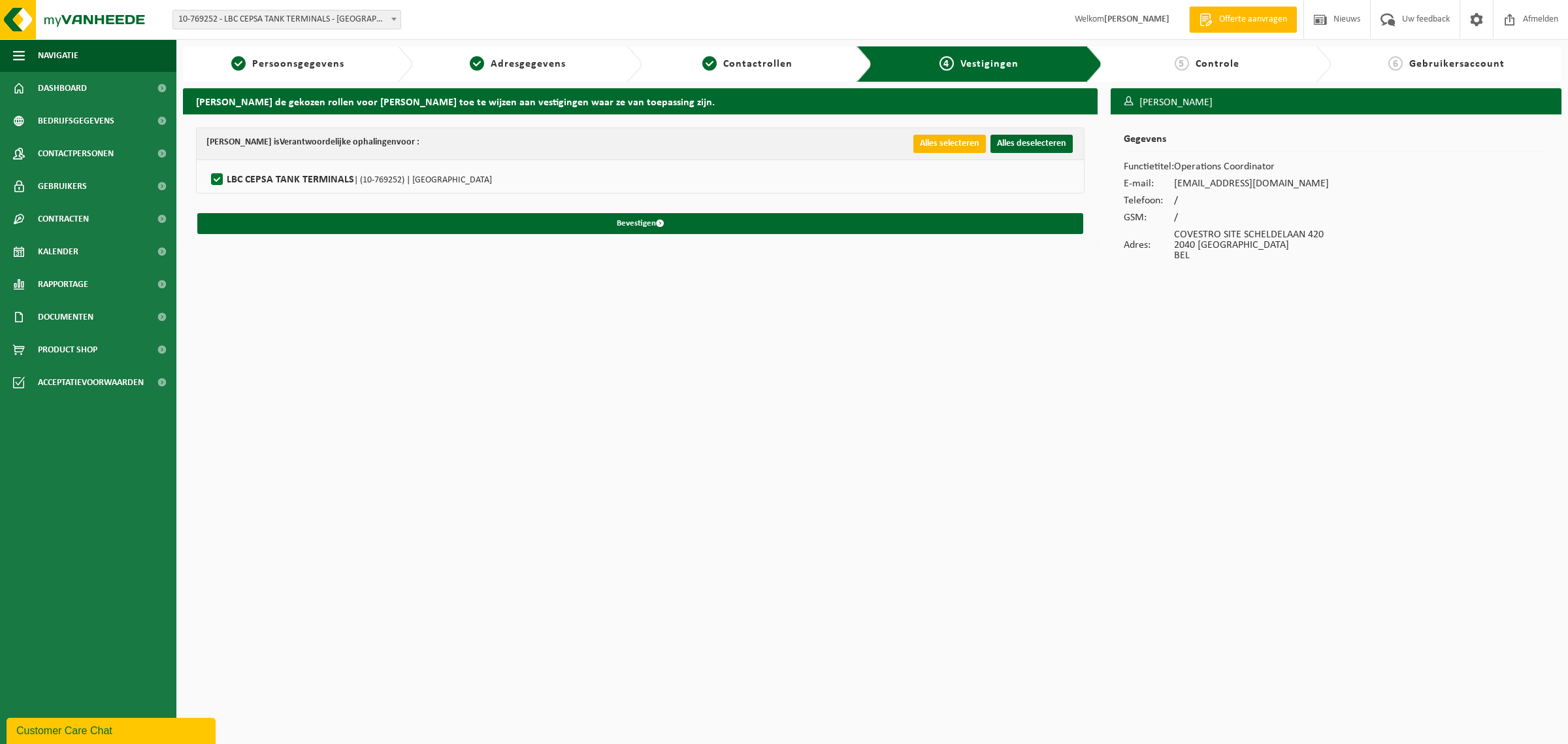
click at [952, 148] on button "Alles selecteren" at bounding box center [949, 144] width 72 height 18
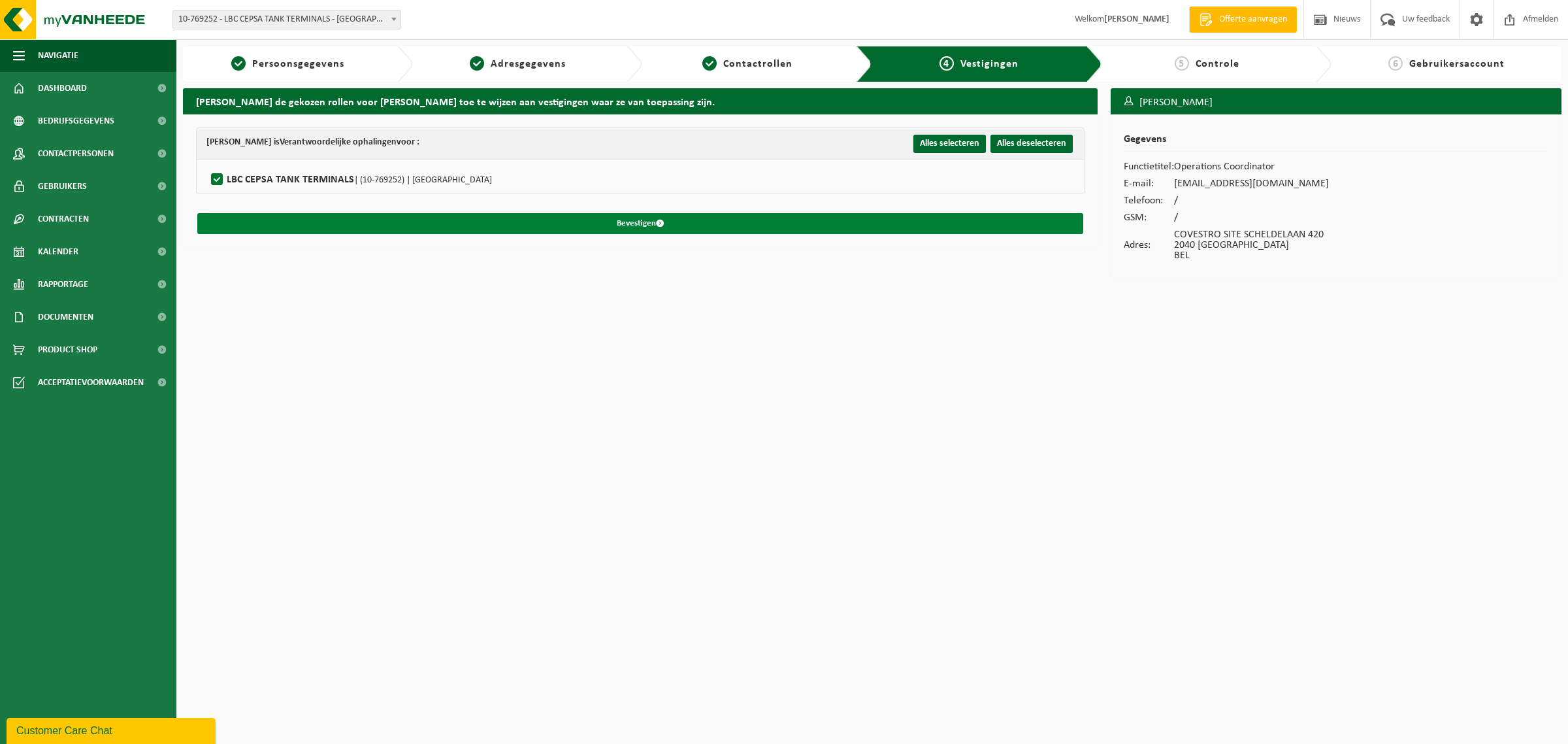
click at [628, 226] on button "Bevestigen" at bounding box center [641, 223] width 886 height 21
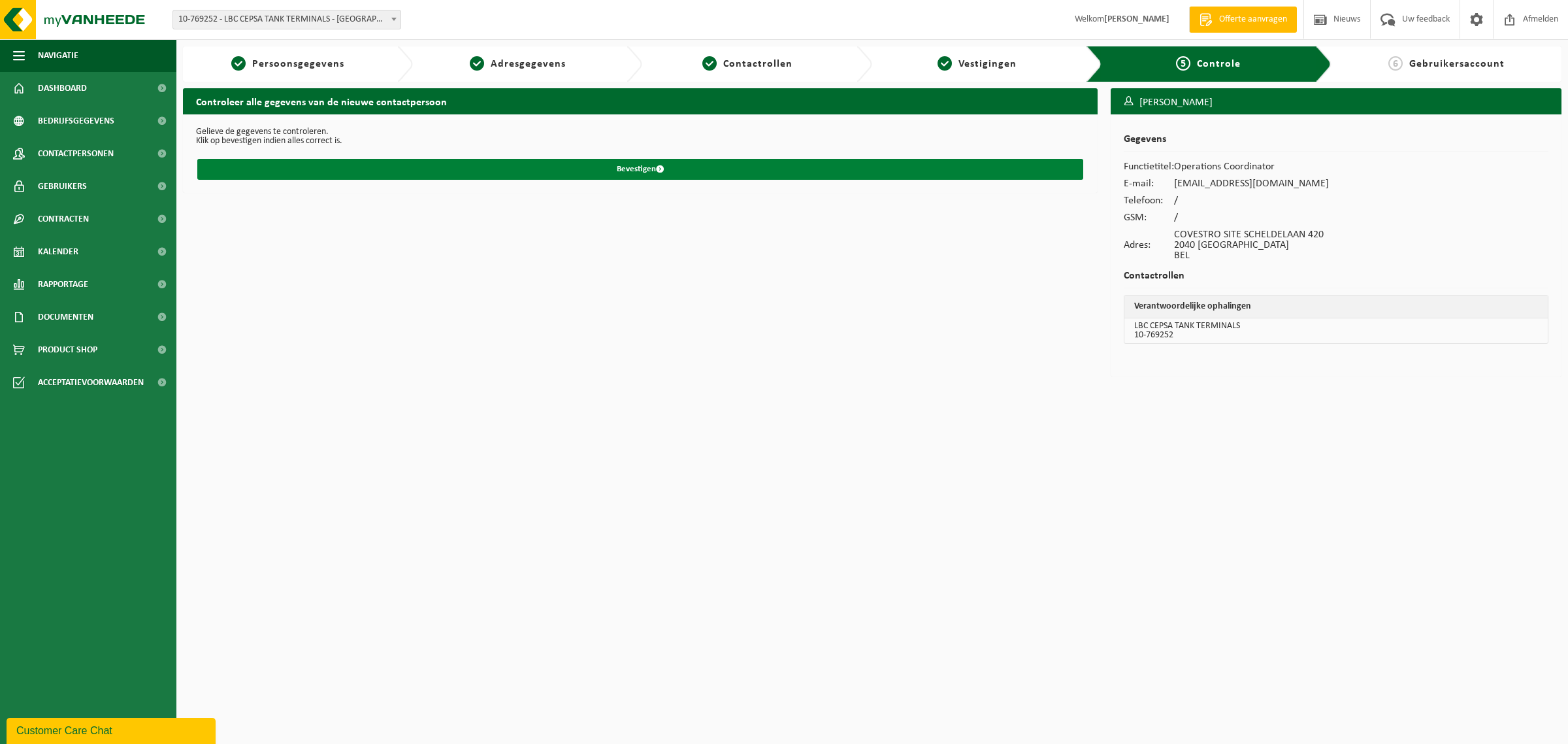
click at [609, 167] on button "Bevestigen" at bounding box center [641, 169] width 886 height 21
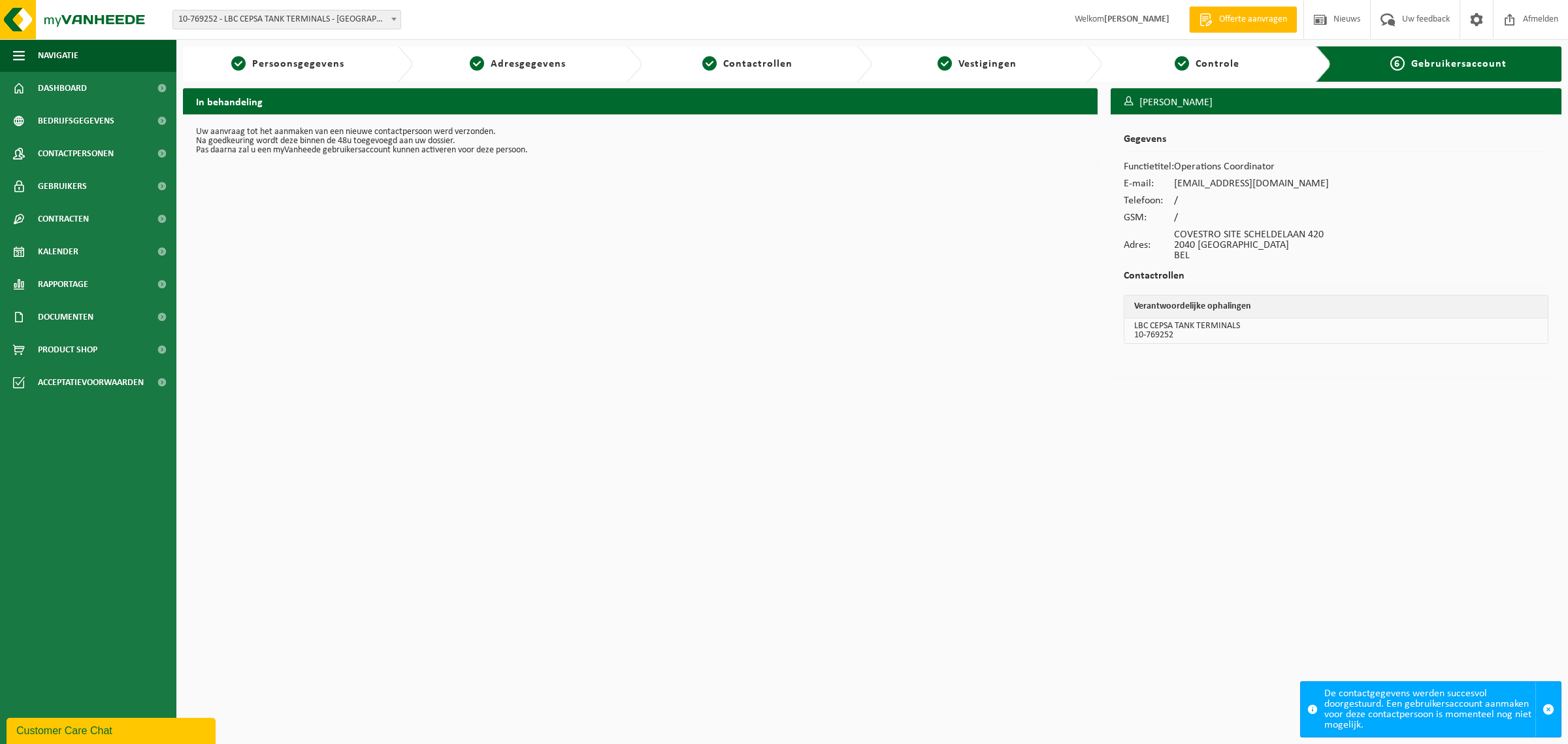
click at [764, 509] on html "Vestiging: 10-777573 - LBC LILLO - [GEOGRAPHIC_DATA] 10-769252 - LBC CEPSA TANK…" at bounding box center [784, 372] width 1568 height 744
